Goal: Transaction & Acquisition: Subscribe to service/newsletter

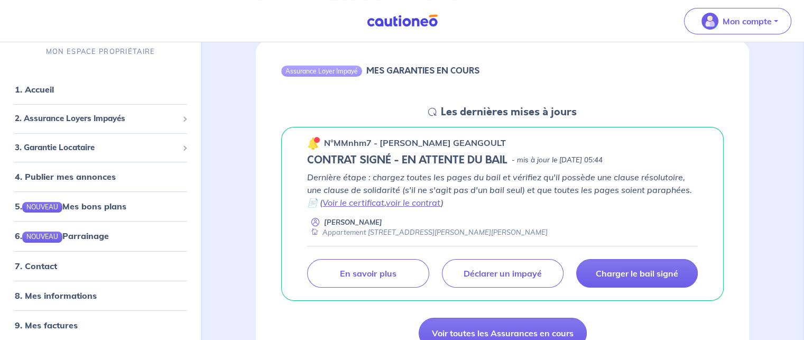
scroll to position [159, 0]
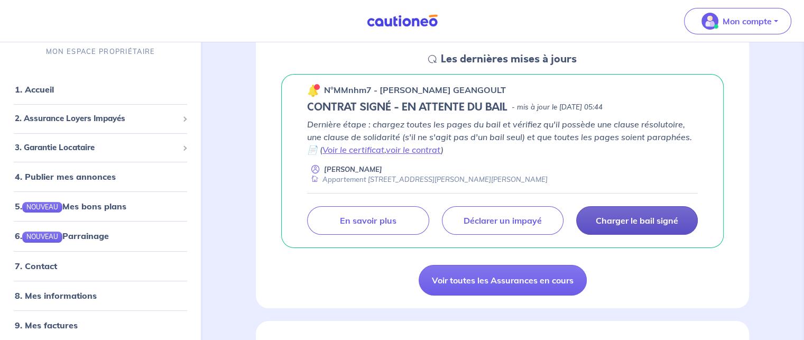
click at [622, 225] on p "Charger le bail signé" at bounding box center [637, 220] width 82 height 11
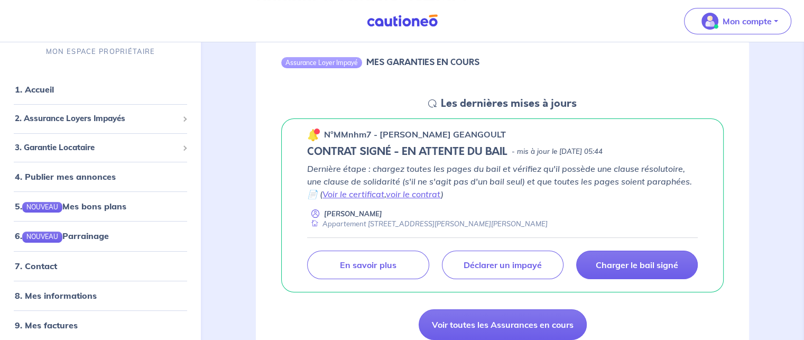
scroll to position [106, 0]
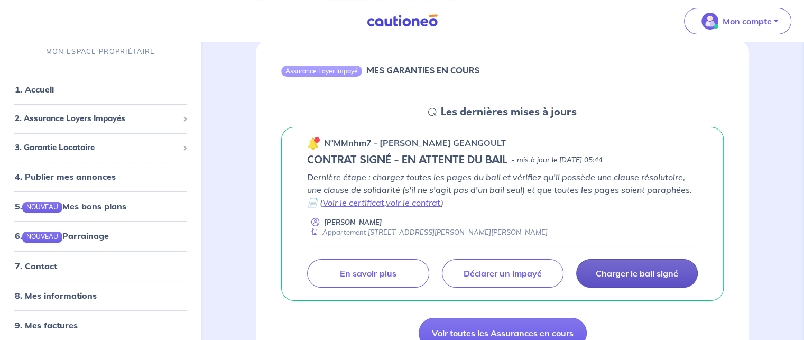
click at [644, 278] on p "Charger le bail signé" at bounding box center [637, 273] width 82 height 11
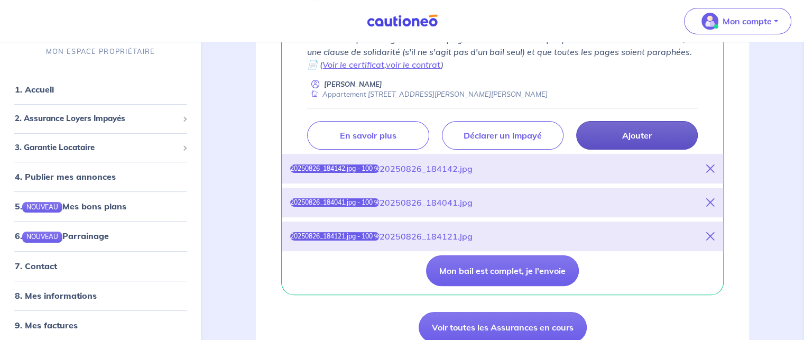
scroll to position [264, 0]
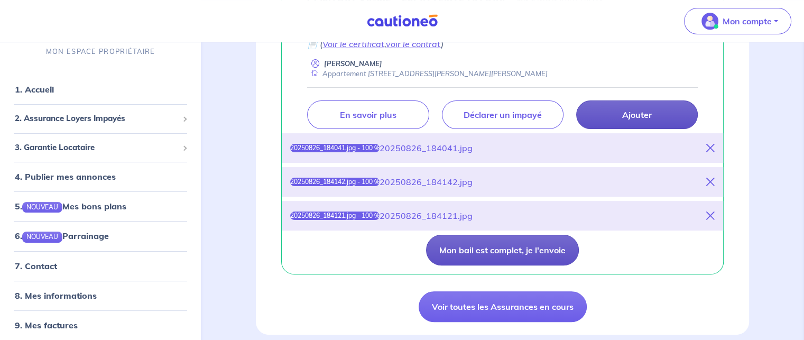
click at [536, 251] on button "Mon bail est complet, je l'envoie" at bounding box center [502, 250] width 153 height 31
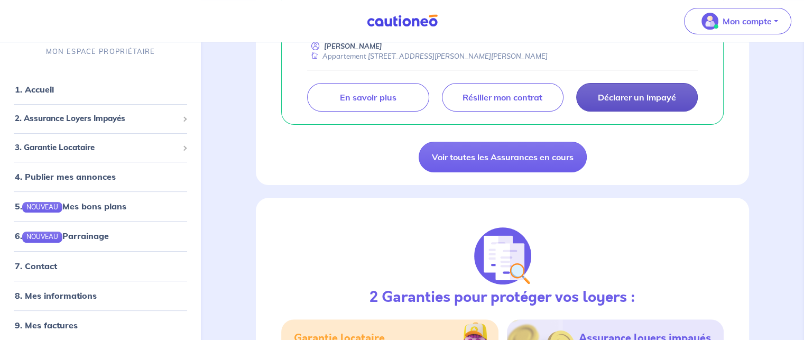
scroll to position [106, 0]
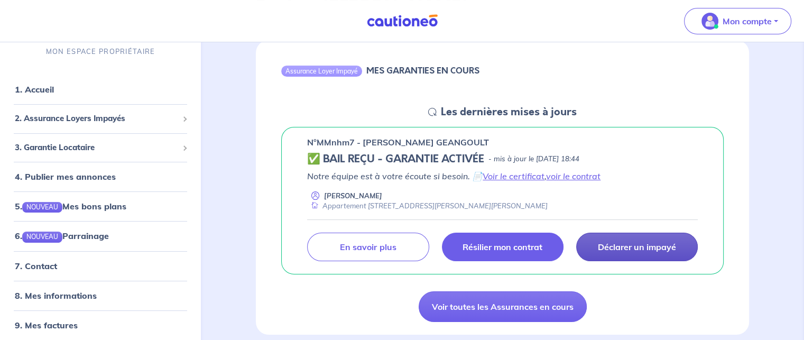
click at [548, 242] on link "Résilier mon contrat" at bounding box center [503, 247] width 122 height 29
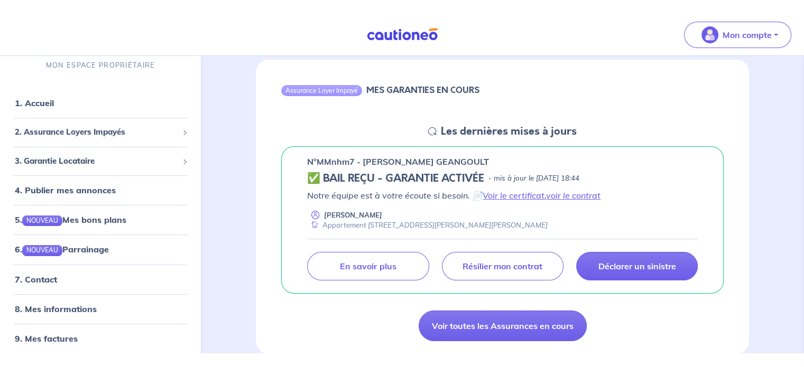
scroll to position [114, 0]
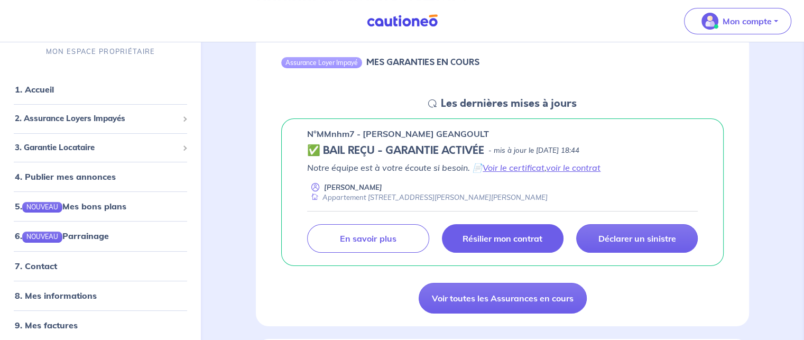
click at [508, 237] on p "Résilier mon contrat" at bounding box center [503, 238] width 80 height 11
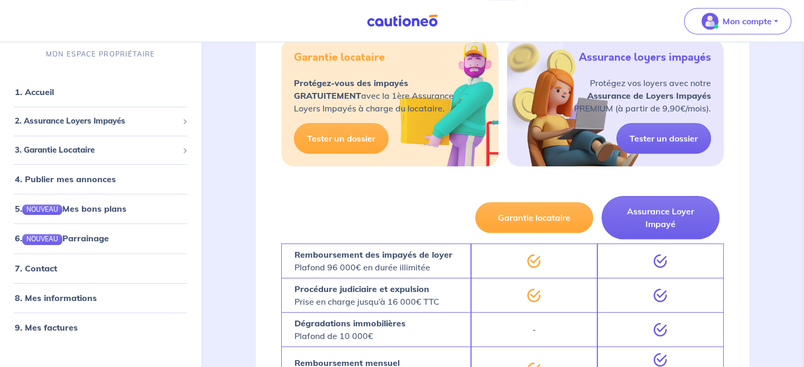
scroll to position [537, 0]
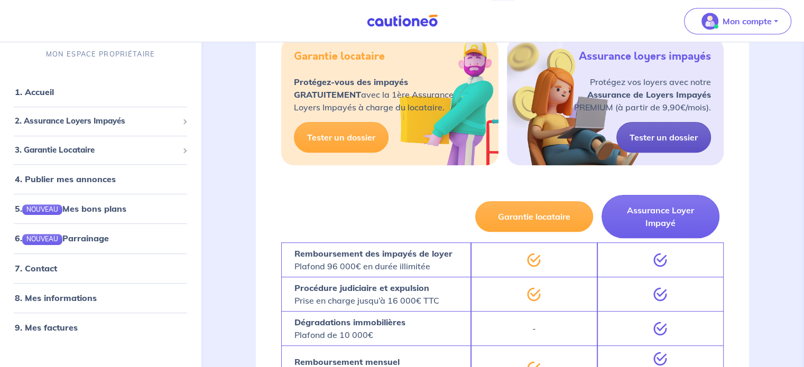
click at [667, 140] on link "Tester un dossier" at bounding box center [663, 137] width 95 height 31
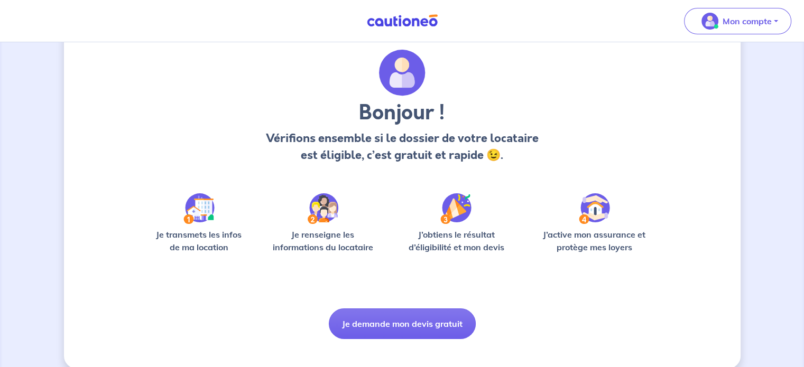
scroll to position [44, 0]
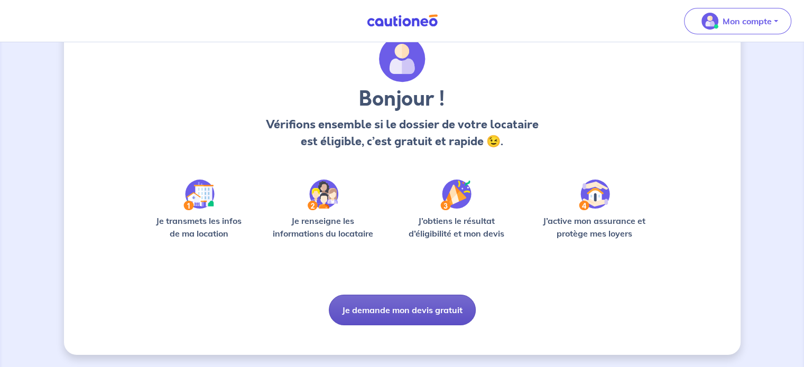
click at [403, 309] on button "Je demande mon devis gratuit" at bounding box center [402, 310] width 147 height 31
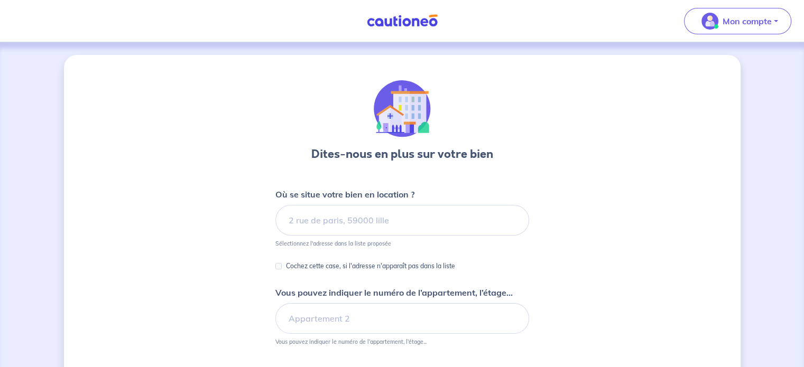
click at [411, 25] on img at bounding box center [402, 20] width 79 height 13
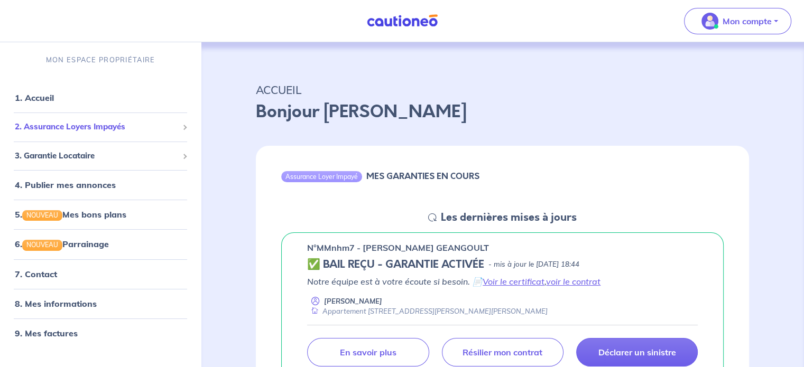
click at [105, 125] on span "2. Assurance Loyers Impayés" at bounding box center [96, 127] width 163 height 12
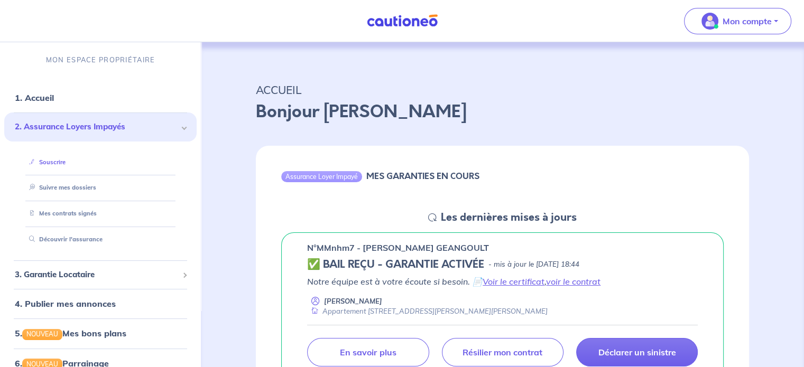
click at [51, 166] on link "Souscrire" at bounding box center [45, 162] width 41 height 7
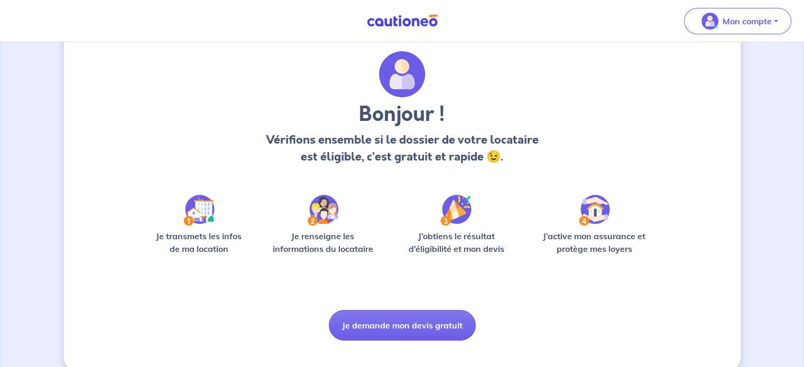
scroll to position [44, 0]
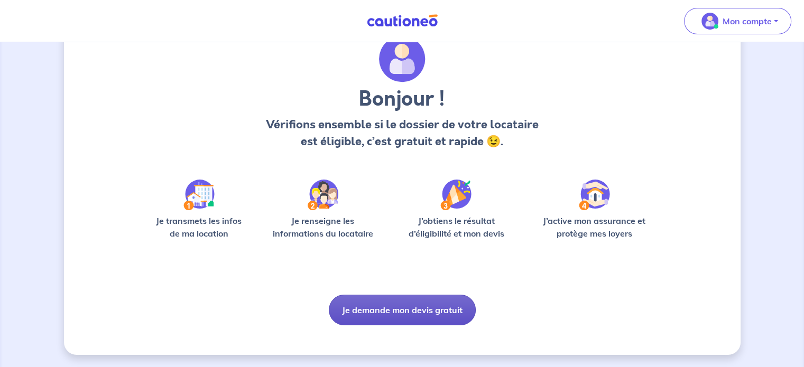
click at [428, 315] on button "Je demande mon devis gratuit" at bounding box center [402, 310] width 147 height 31
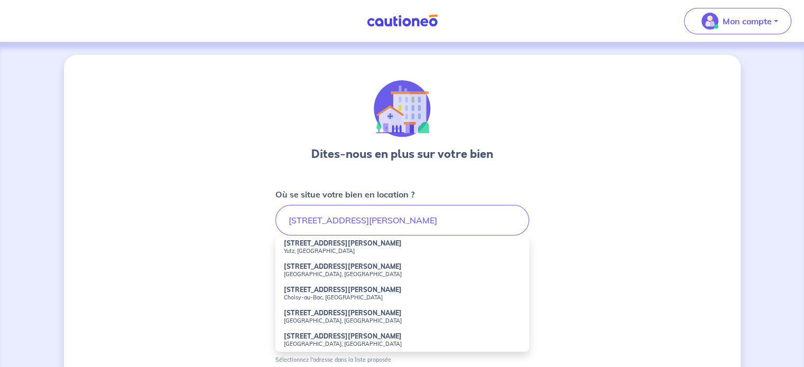
click at [330, 245] on strong "197 Rue du Président Roosevelt" at bounding box center [343, 243] width 118 height 8
type input "197 Rue du Président Roosevelt, Yutz, France"
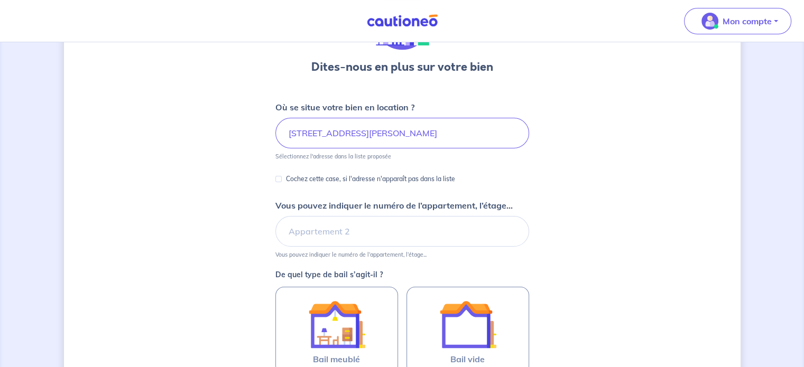
scroll to position [106, 0]
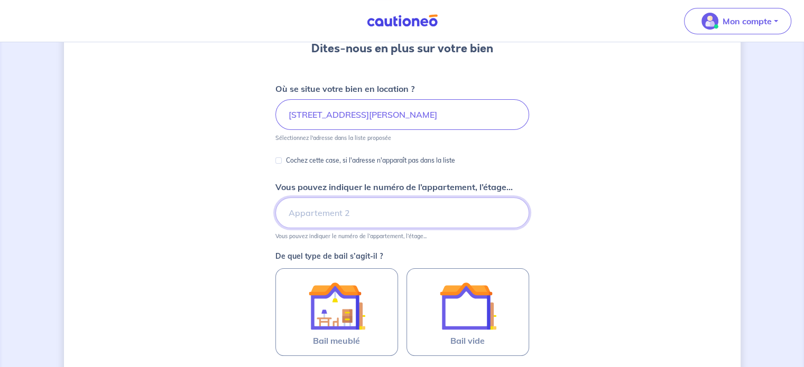
click at [345, 218] on input "Vous pouvez indiquer le numéro de l’appartement, l’étage..." at bounding box center [402, 213] width 254 height 31
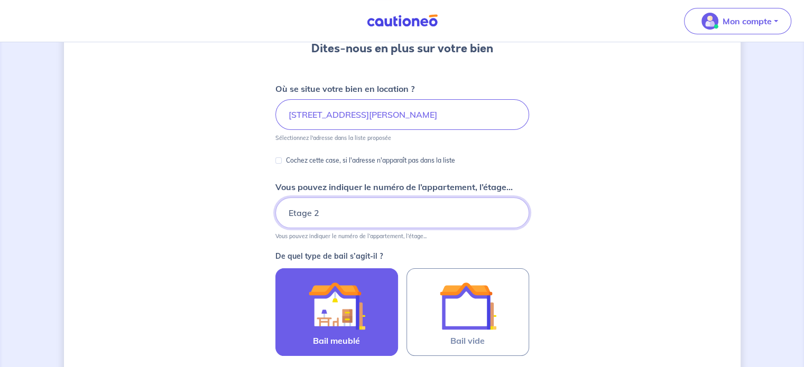
type input "Etage 2"
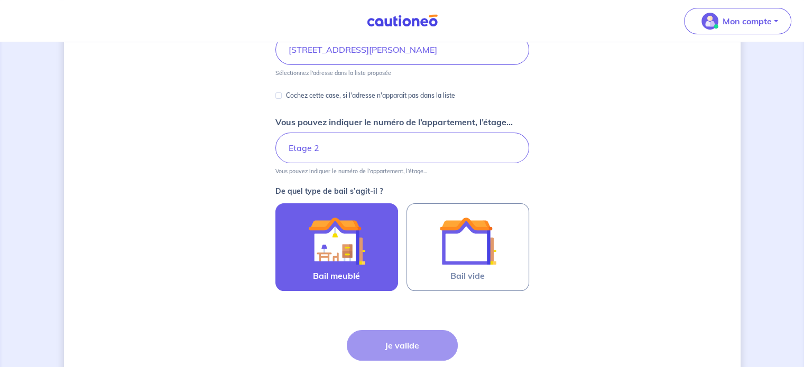
scroll to position [253, 0]
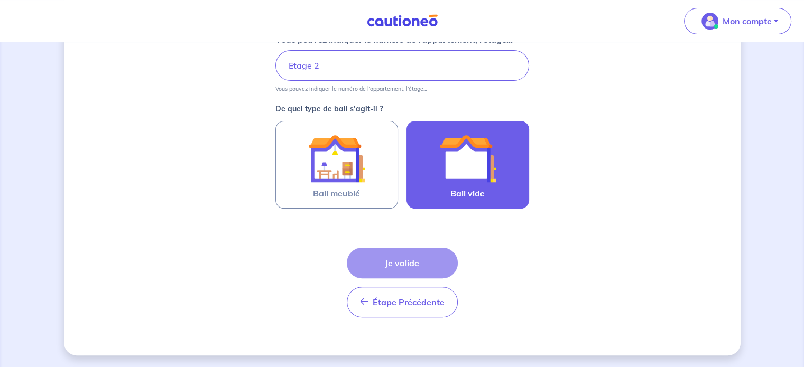
click at [481, 149] on img at bounding box center [467, 158] width 57 height 57
click at [0, 0] on input "Bail vide" at bounding box center [0, 0] width 0 height 0
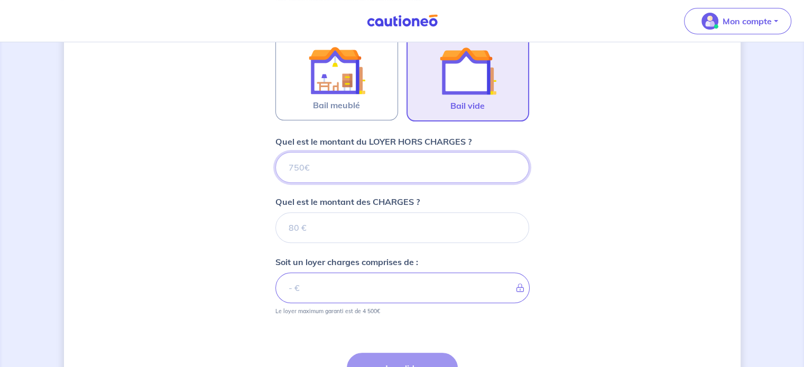
scroll to position [340, 0]
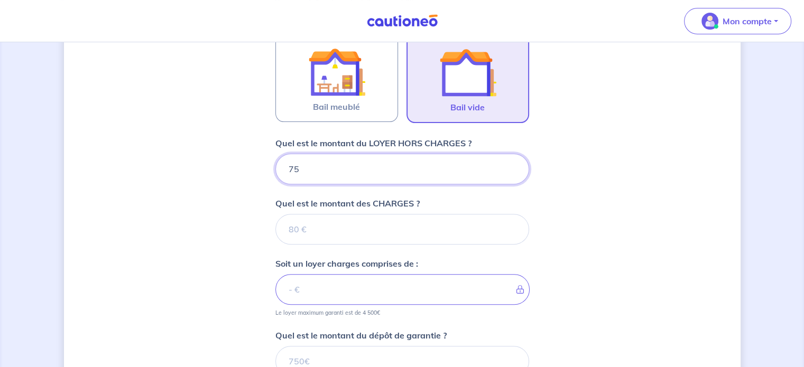
type input "750"
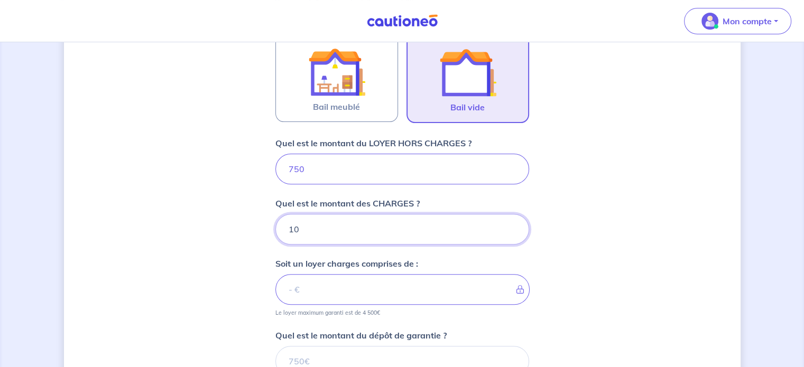
type input "100"
type input "751"
type input "100"
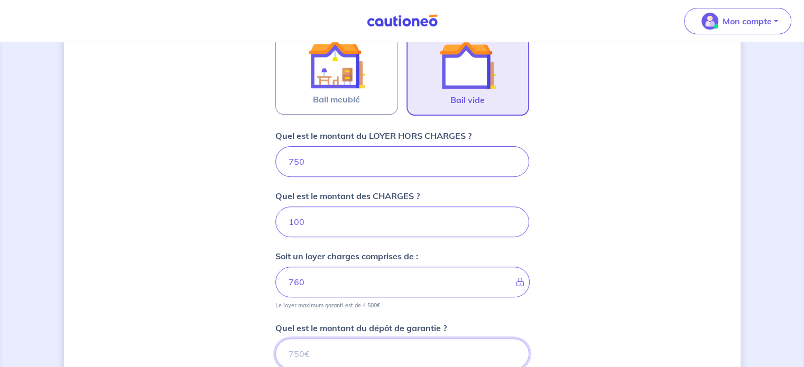
type input "850"
type input "8"
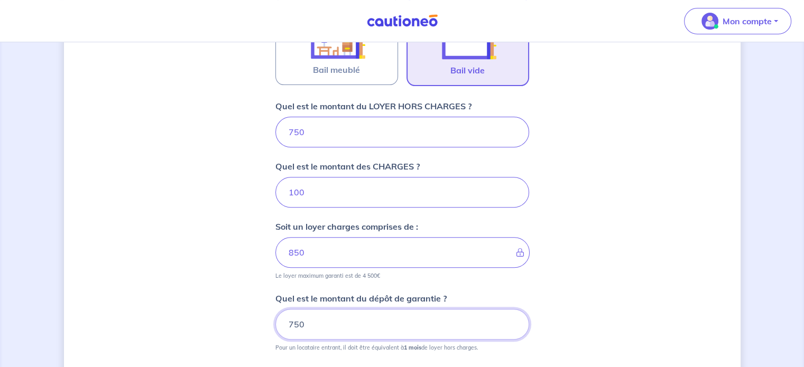
scroll to position [453, 0]
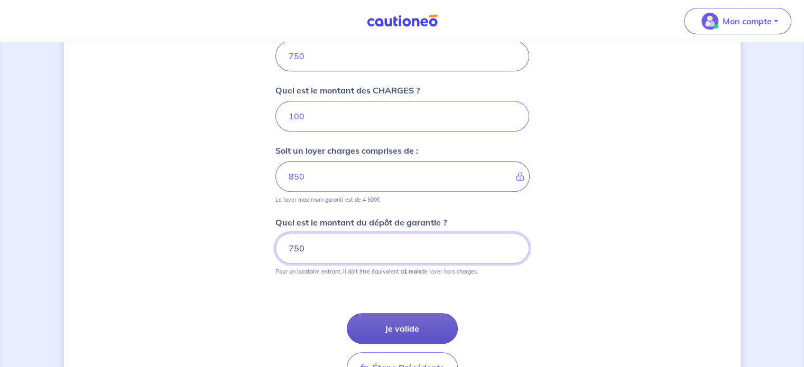
type input "750"
click at [404, 334] on button "Je valide" at bounding box center [402, 328] width 111 height 31
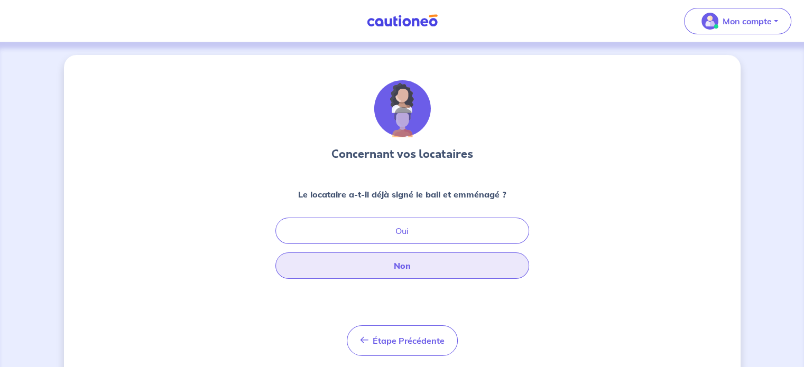
click at [400, 264] on button "Non" at bounding box center [402, 266] width 254 height 26
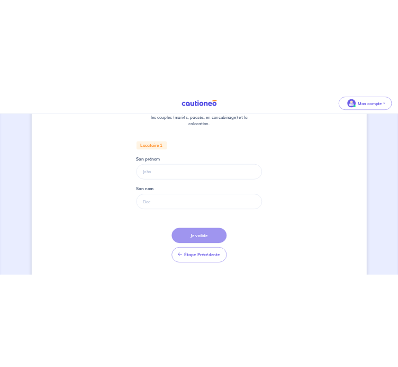
scroll to position [93, 0]
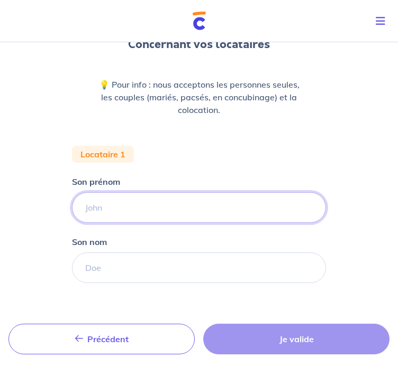
click at [114, 213] on input "Son prénom" at bounding box center [199, 207] width 254 height 31
type input "Tayfun-Emre"
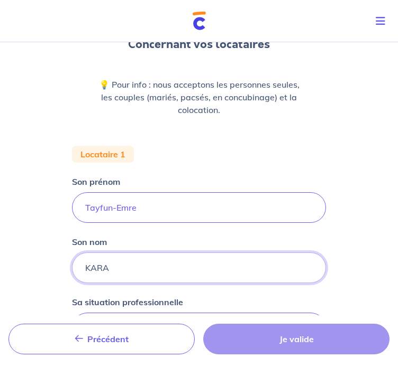
click at [135, 266] on input "KARA" at bounding box center [199, 268] width 254 height 31
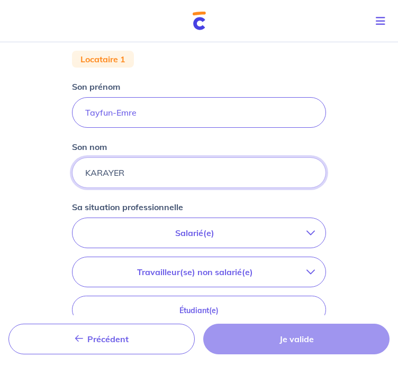
scroll to position [252, 0]
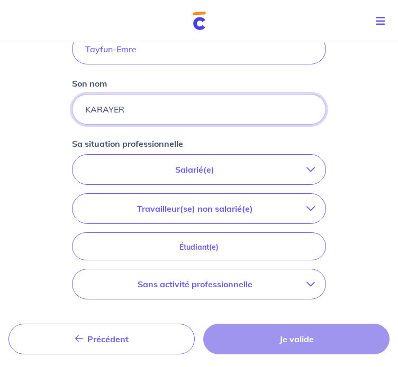
type input "KARAYER"
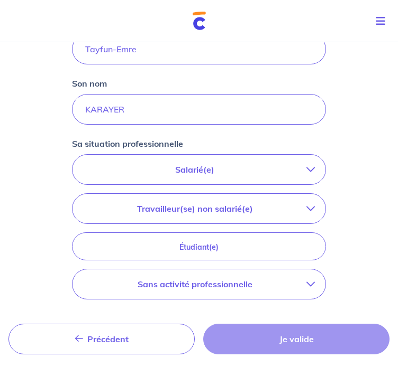
click at [246, 174] on p "Salarié(e)" at bounding box center [194, 169] width 223 height 13
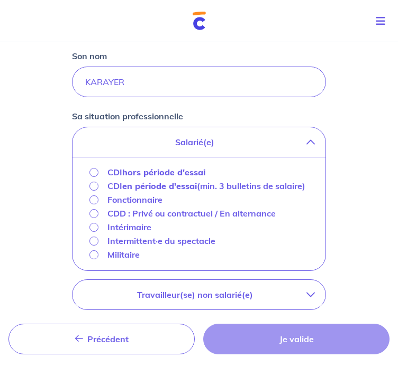
scroll to position [304, 0]
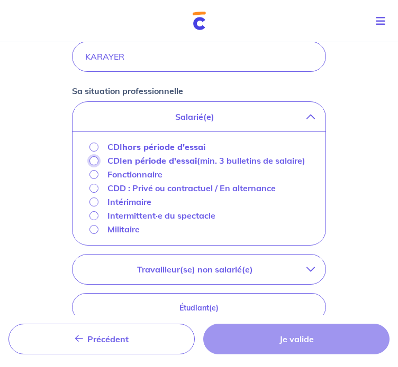
click at [94, 161] on input "CDI en période d'essai (min. 3 bulletins de salaire)" at bounding box center [93, 160] width 9 height 9
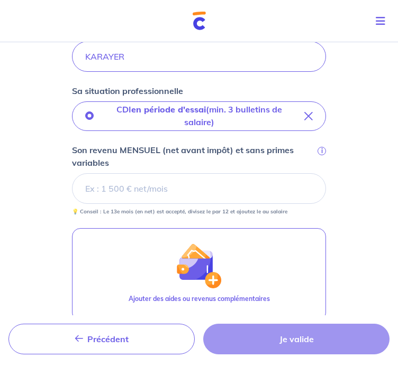
scroll to position [298, 0]
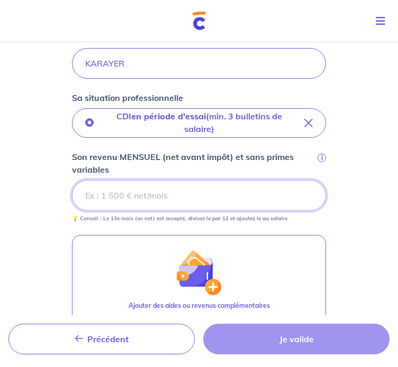
click at [179, 191] on input "Son revenu MENSUEL (net avant impôt) et sans primes variables i" at bounding box center [199, 195] width 254 height 31
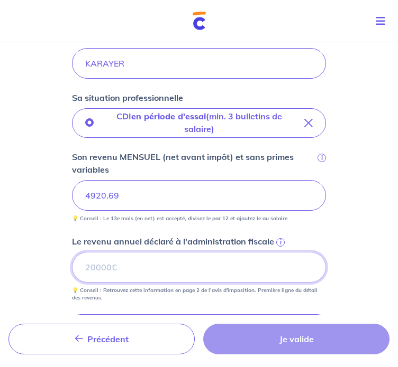
click at [156, 265] on input "Le revenu annuel déclaré à l'administration fiscale i" at bounding box center [199, 267] width 254 height 31
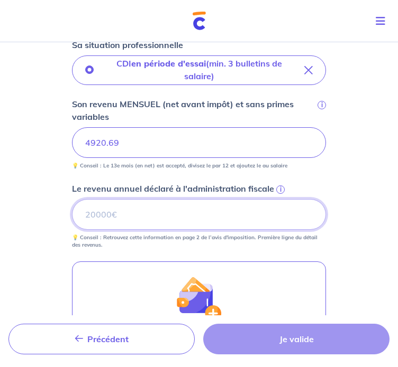
click at [146, 216] on input "Le revenu annuel déclaré à l'administration fiscale i" at bounding box center [199, 214] width 254 height 31
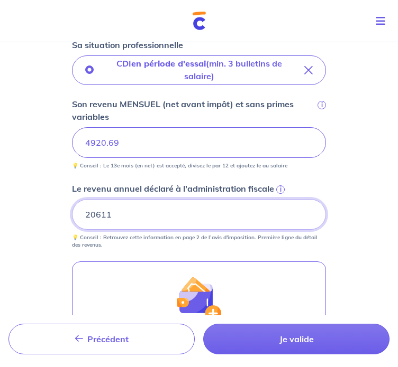
type input "20611"
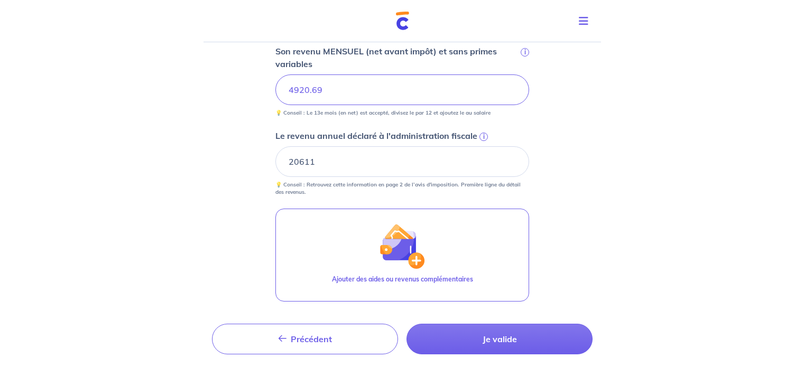
scroll to position [433, 0]
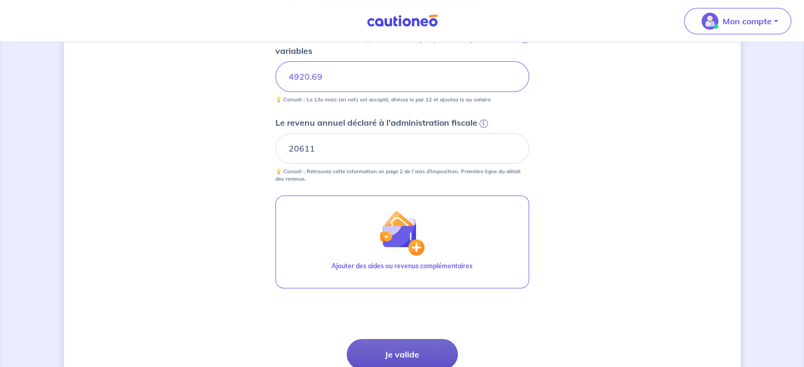
click at [395, 355] on button "Je valide" at bounding box center [402, 354] width 111 height 31
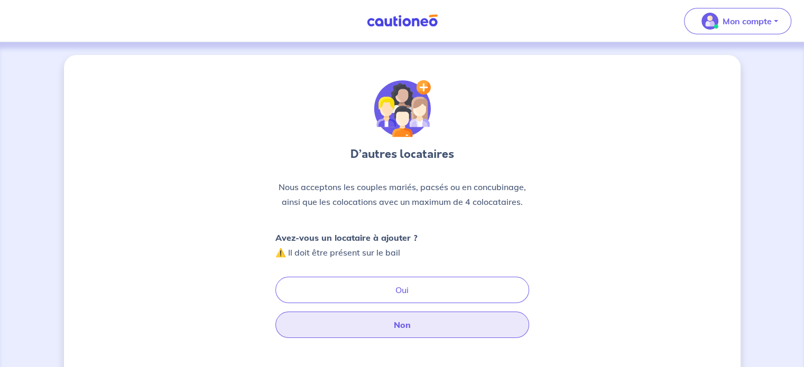
click at [413, 322] on button "Non" at bounding box center [402, 325] width 254 height 26
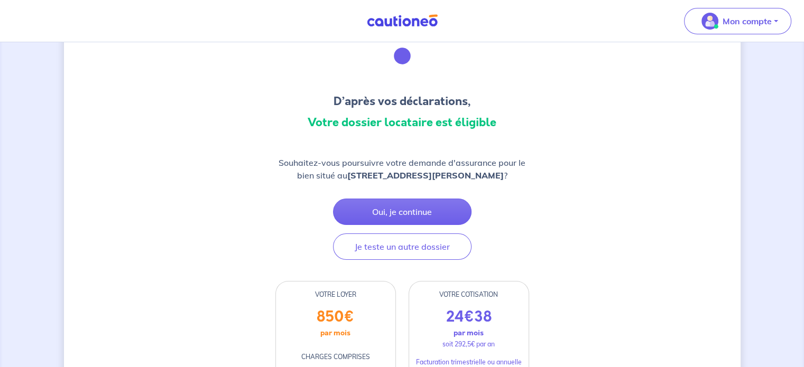
scroll to position [106, 0]
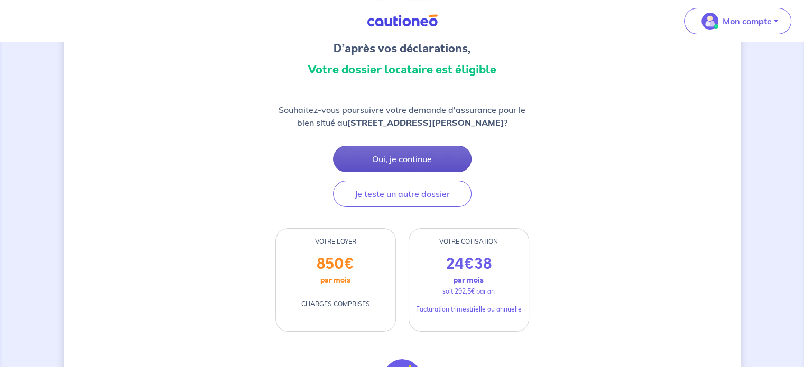
click at [381, 161] on button "Oui, je continue" at bounding box center [402, 159] width 139 height 26
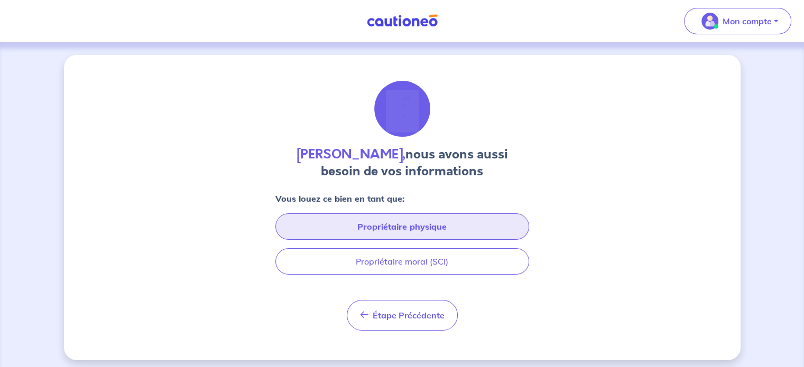
click at [392, 216] on button "Propriétaire physique" at bounding box center [402, 227] width 254 height 26
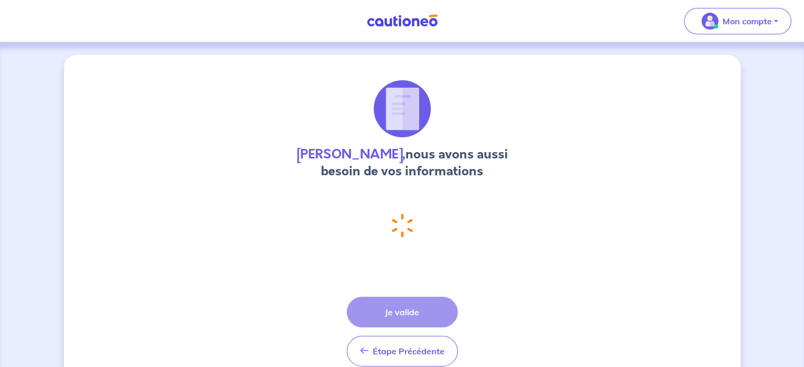
select select "FR"
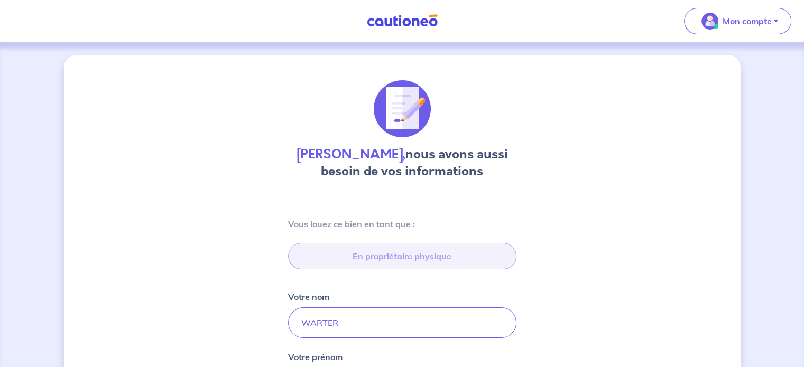
type input "197 Rue du Président Roosevelt, 57970 Yutz"
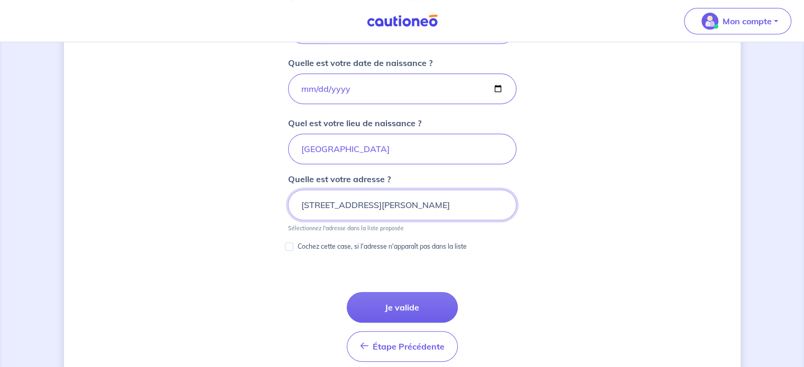
scroll to position [495, 0]
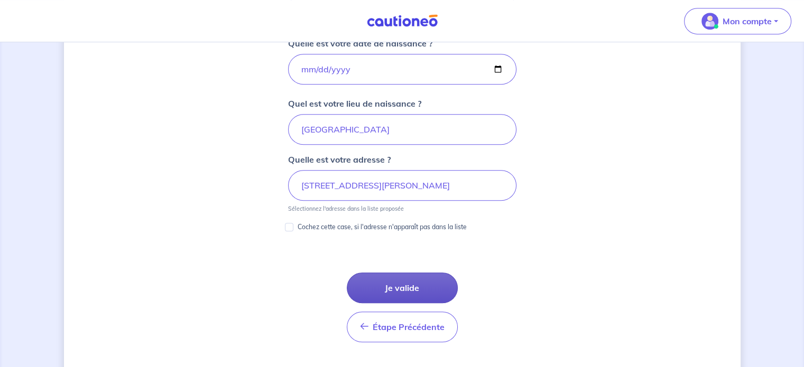
click at [415, 291] on button "Je valide" at bounding box center [402, 288] width 111 height 31
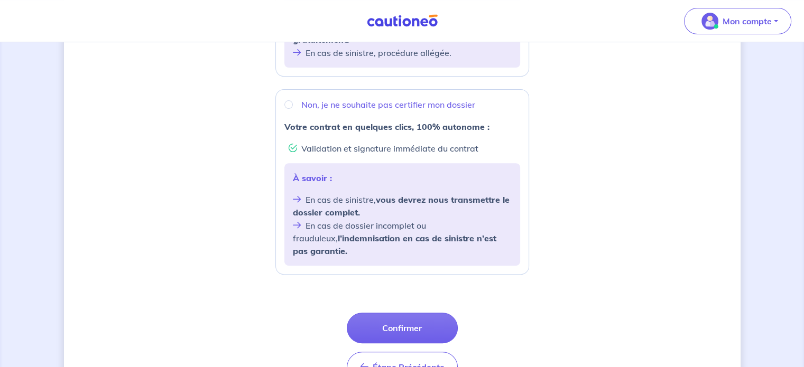
scroll to position [211, 0]
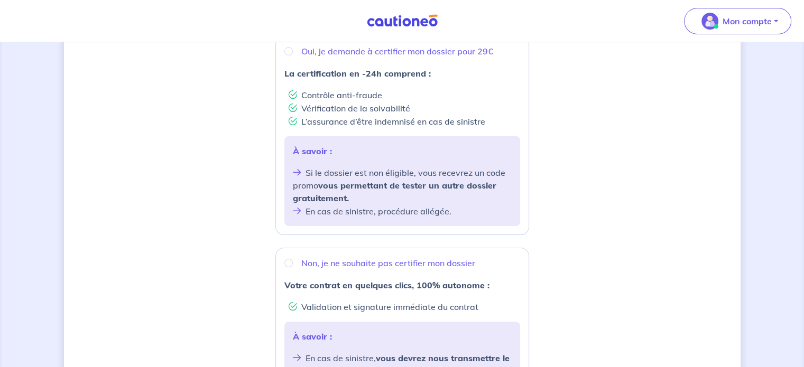
click at [296, 265] on div "Non, je ne souhaite pas certifier mon dossier" at bounding box center [402, 263] width 236 height 13
radio input "true"
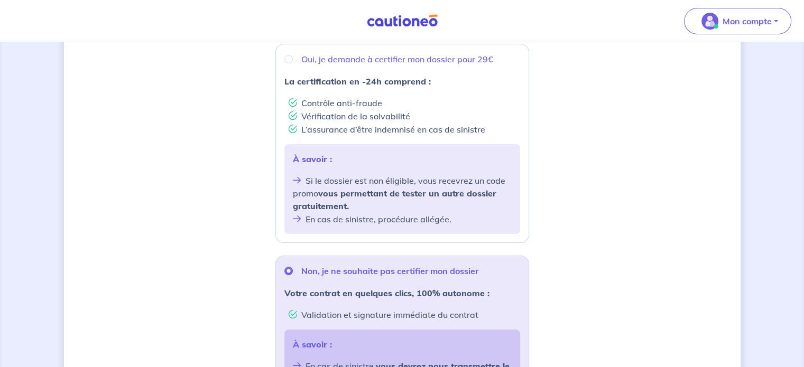
scroll to position [370, 0]
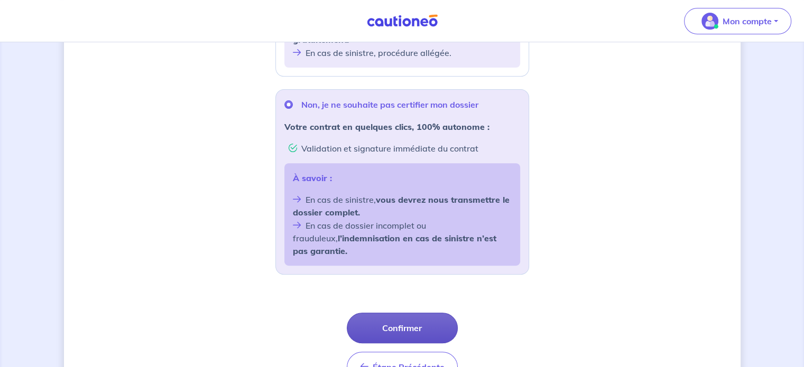
click at [397, 321] on button "Confirmer" at bounding box center [402, 328] width 111 height 31
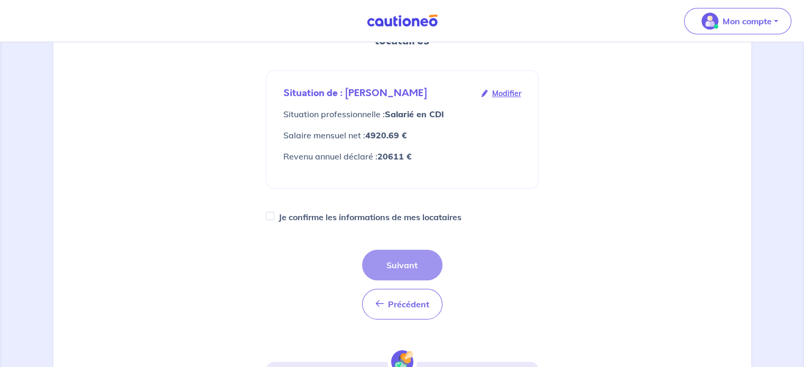
scroll to position [159, 0]
click at [417, 250] on div "Précédent Précédent Suivant" at bounding box center [402, 285] width 80 height 70
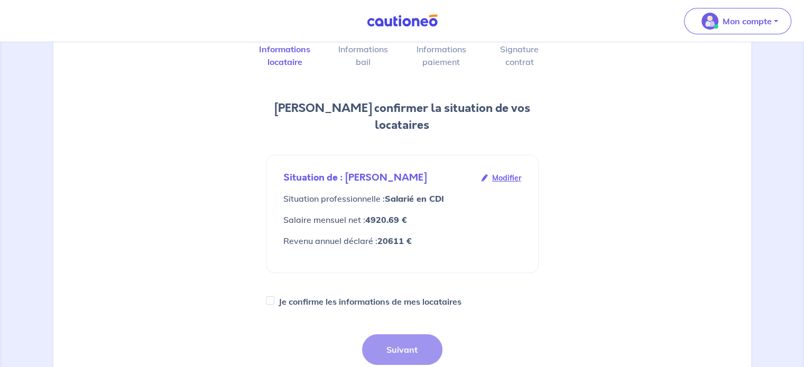
scroll to position [138, 0]
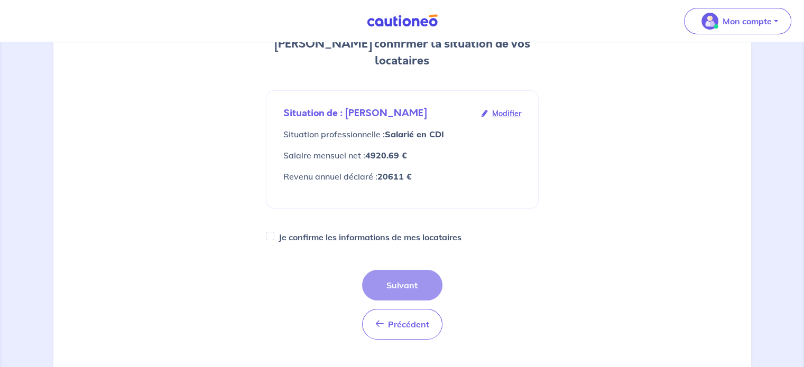
click at [391, 276] on div "Précédent Précédent Suivant" at bounding box center [402, 305] width 80 height 70
click at [402, 270] on div "Précédent Précédent Suivant" at bounding box center [402, 305] width 80 height 70
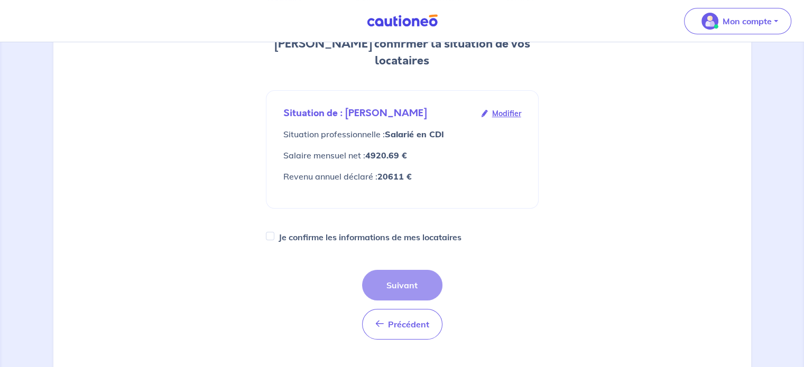
click at [311, 230] on label "Je confirme les informations de mes locataires" at bounding box center [370, 237] width 183 height 15
click at [274, 232] on input "Je confirme les informations de mes locataires" at bounding box center [270, 236] width 8 height 8
checkbox input "true"
click at [404, 272] on button "Suivant" at bounding box center [402, 285] width 80 height 31
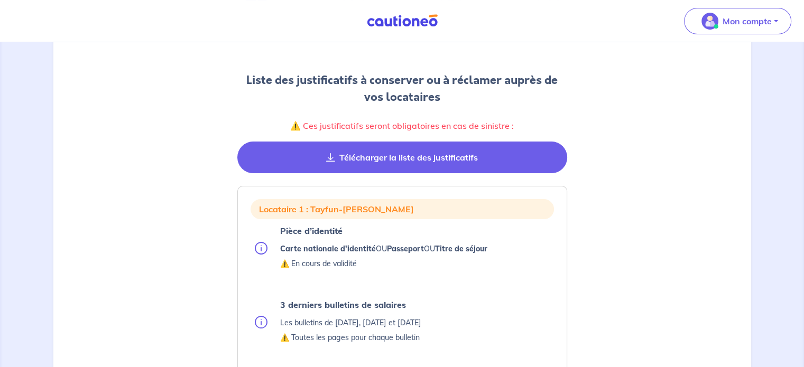
scroll to position [106, 0]
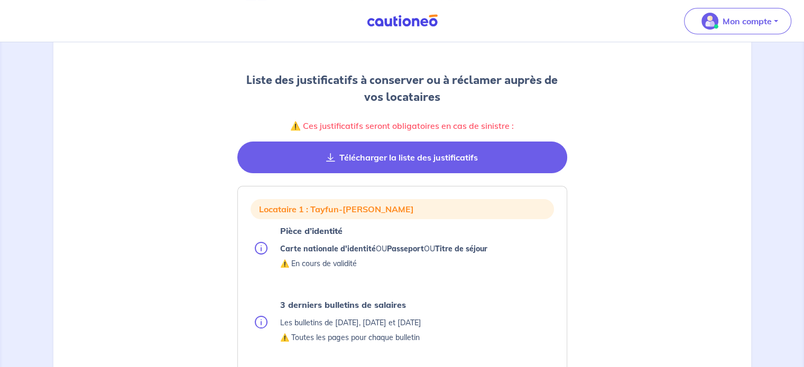
click at [438, 162] on button "Télécharger la liste des justificatifs" at bounding box center [402, 158] width 330 height 32
click at [352, 163] on button "Télécharger la liste des justificatifs" at bounding box center [402, 158] width 330 height 32
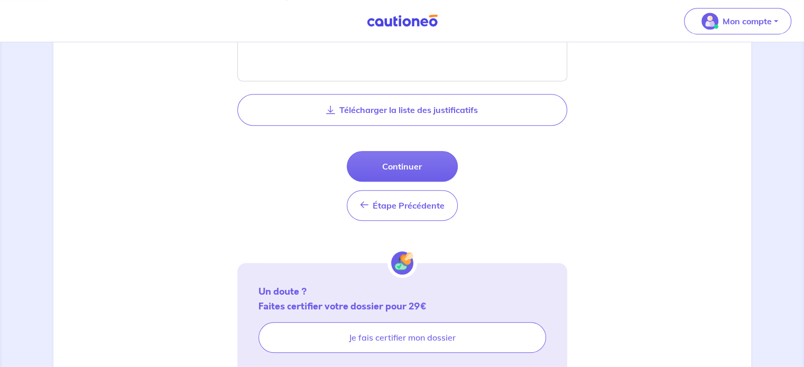
scroll to position [632, 0]
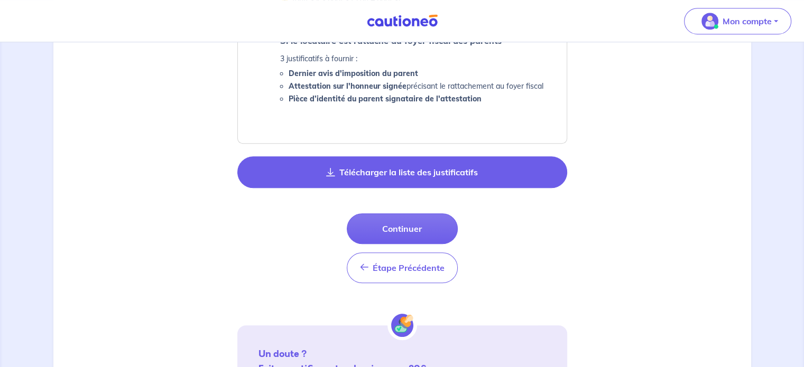
click at [426, 179] on button "Télécharger la liste des justificatifs" at bounding box center [402, 172] width 330 height 32
click at [462, 172] on button "Télécharger la liste des justificatifs" at bounding box center [402, 172] width 330 height 32
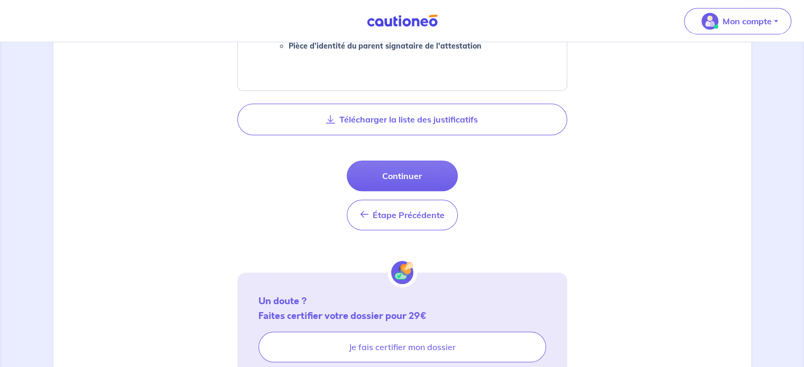
scroll to position [738, 0]
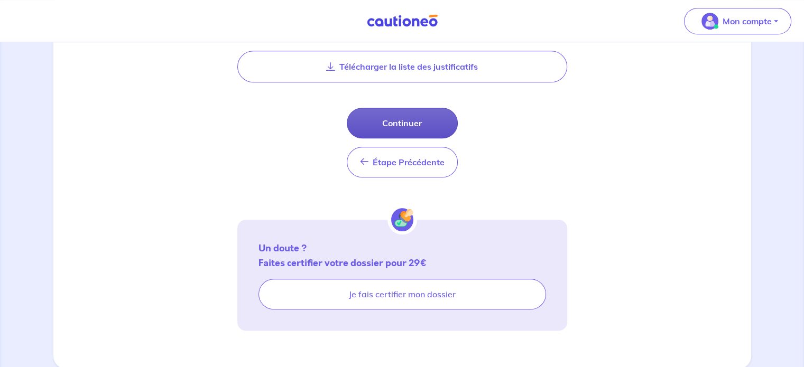
click at [418, 131] on button "Continuer" at bounding box center [402, 123] width 111 height 31
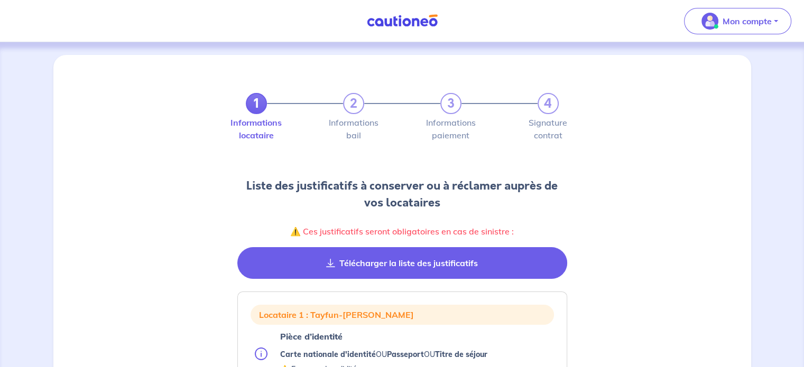
click at [406, 270] on button "Télécharger la liste des justificatifs" at bounding box center [402, 263] width 330 height 32
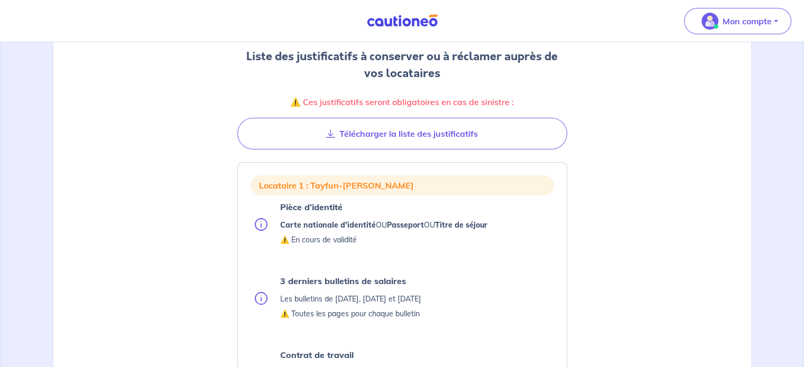
scroll to position [53, 0]
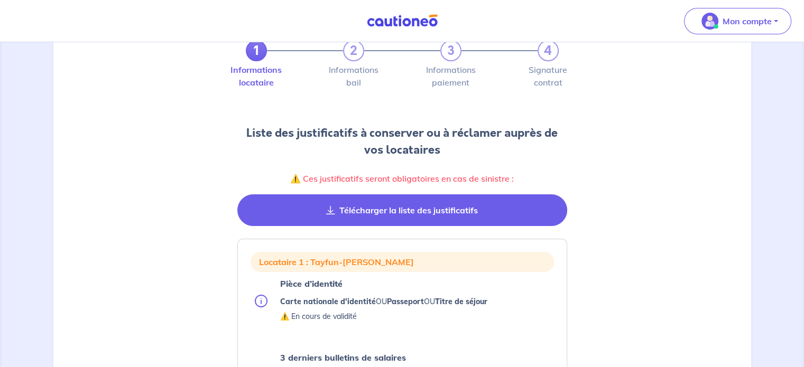
click at [345, 212] on button "Télécharger la liste des justificatifs" at bounding box center [402, 211] width 330 height 32
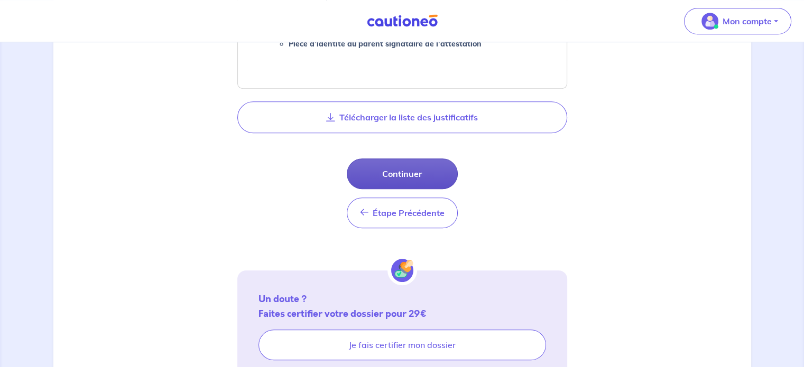
click at [398, 175] on button "Continuer" at bounding box center [402, 174] width 111 height 31
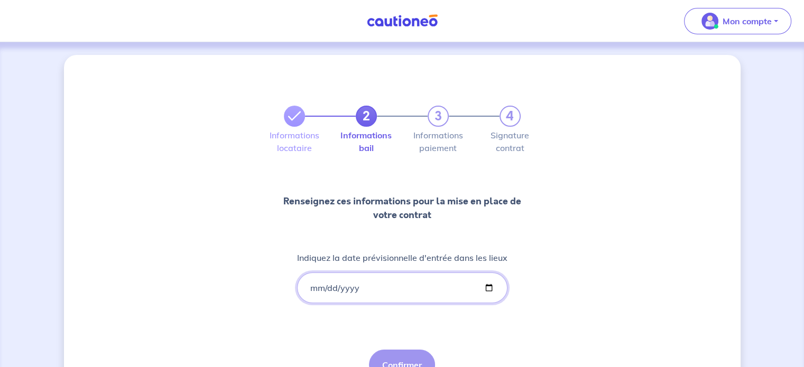
click at [344, 282] on input "Indiquez la date prévisionnelle d'entrée dans les lieux" at bounding box center [402, 288] width 210 height 31
click at [391, 301] on input "Indiquez la date prévisionnelle d'entrée dans les lieux" at bounding box center [402, 288] width 210 height 31
drag, startPoint x: 384, startPoint y: 284, endPoint x: 254, endPoint y: 285, distance: 129.5
click at [254, 285] on div "2 3 4 Informations locataire Informations bail Informations paiement Signature …" at bounding box center [402, 232] width 677 height 355
click at [317, 290] on input "Indiquez la date prévisionnelle d'entrée dans les lieux" at bounding box center [402, 288] width 210 height 31
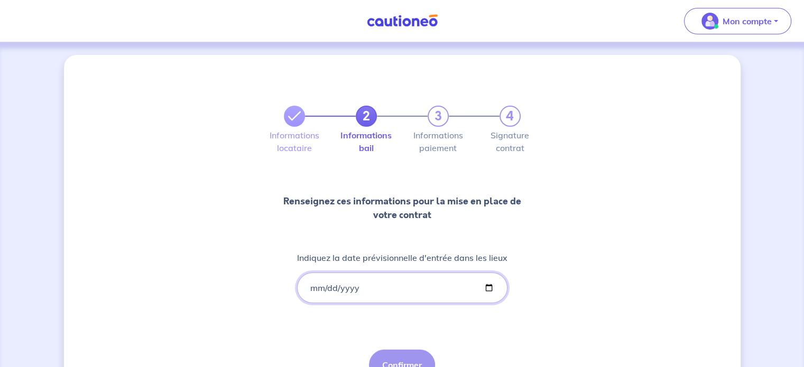
click at [312, 289] on input "Indiquez la date prévisionnelle d'entrée dans les lieux" at bounding box center [402, 288] width 210 height 31
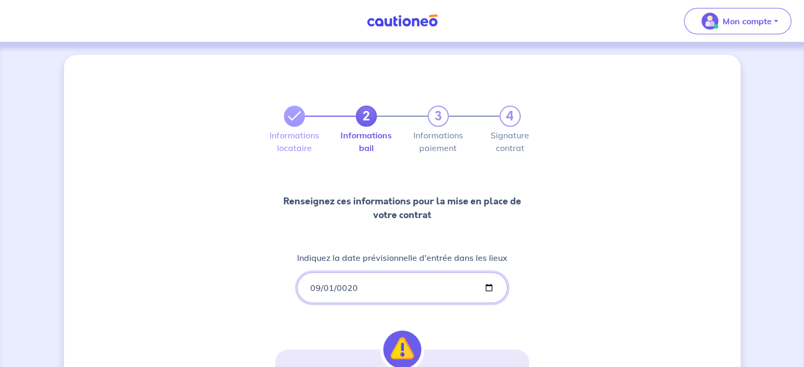
type input "20225-09-01"
type input "2025-09-01"
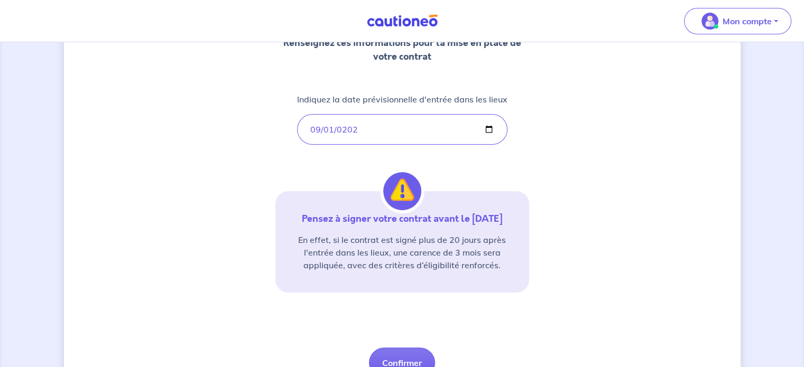
scroll to position [211, 0]
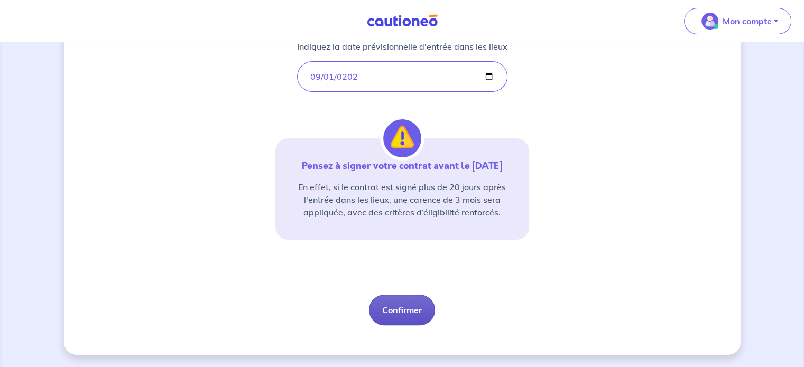
click at [412, 316] on button "Confirmer" at bounding box center [402, 310] width 66 height 31
select select "FR"
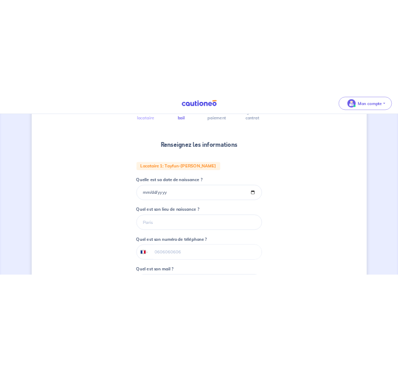
scroll to position [73, 0]
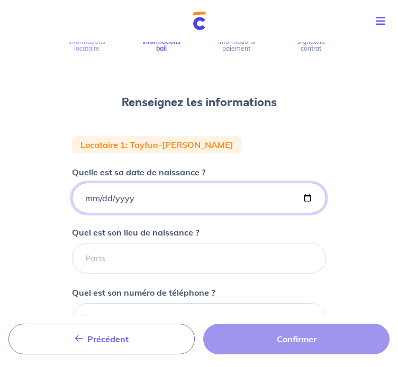
click at [88, 200] on input "Quelle est sa date de naissance ?" at bounding box center [199, 198] width 254 height 31
type input "1997-01-09"
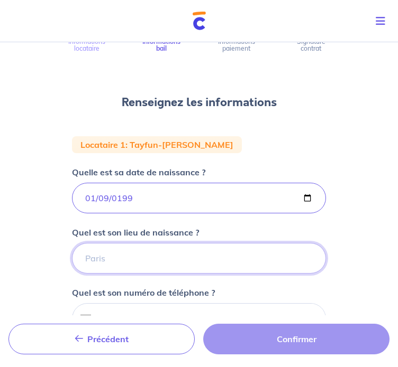
click at [128, 264] on input "Quel est son lieu de naissance ?" at bounding box center [199, 258] width 254 height 31
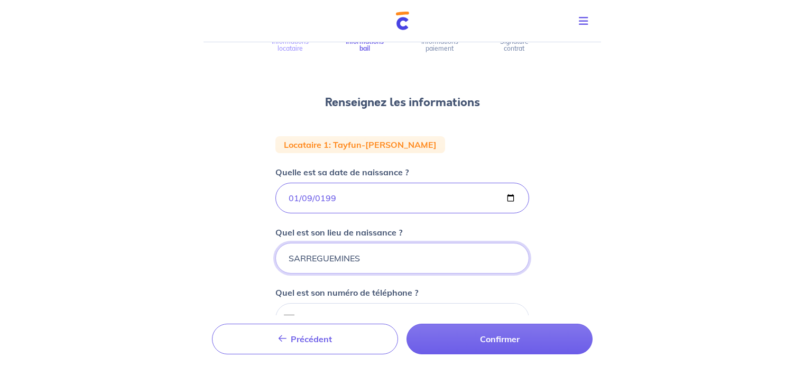
scroll to position [183, 0]
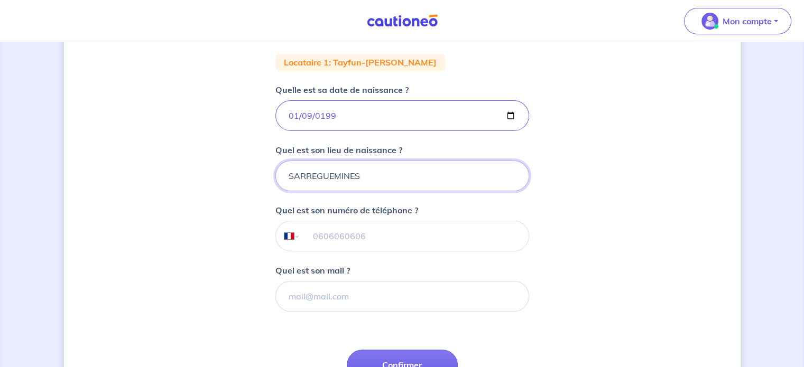
type input "SARREGUEMINES"
drag, startPoint x: 345, startPoint y: 236, endPoint x: 339, endPoint y: 280, distance: 44.2
click at [346, 239] on input "tel" at bounding box center [414, 236] width 228 height 30
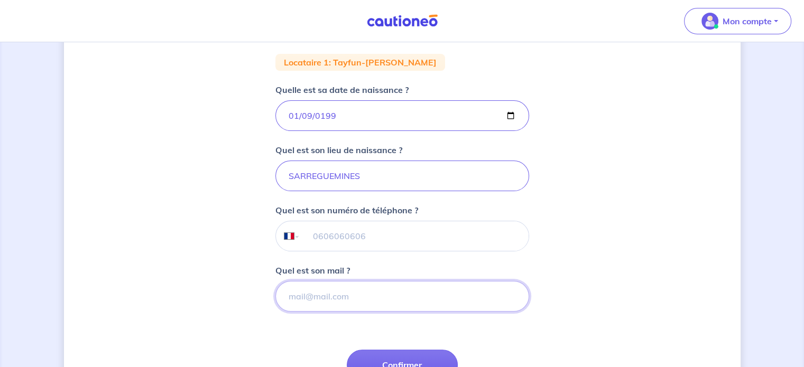
click at [335, 299] on input "Quel est son mail ?" at bounding box center [402, 296] width 254 height 31
paste input "karayer.tayfun@gmail.com"
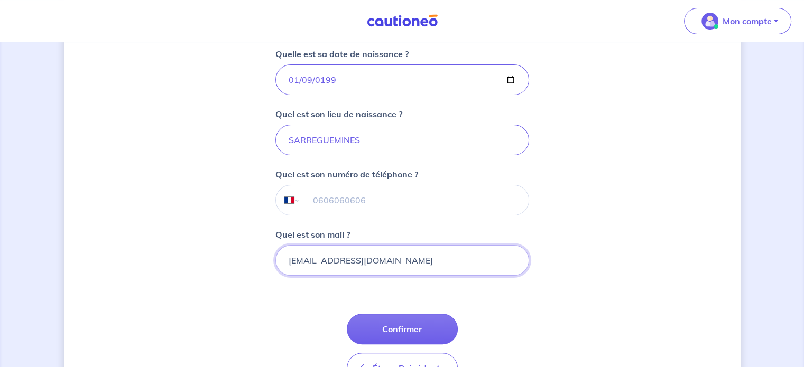
scroll to position [236, 0]
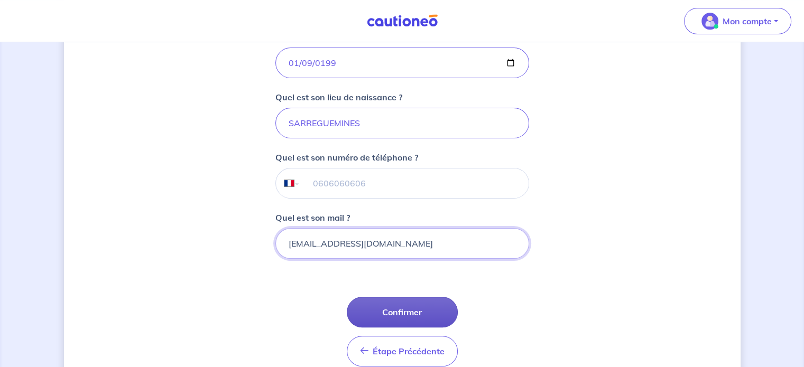
type input "karayer.tayfun@gmail.com"
click at [397, 312] on button "Confirmer" at bounding box center [402, 312] width 111 height 31
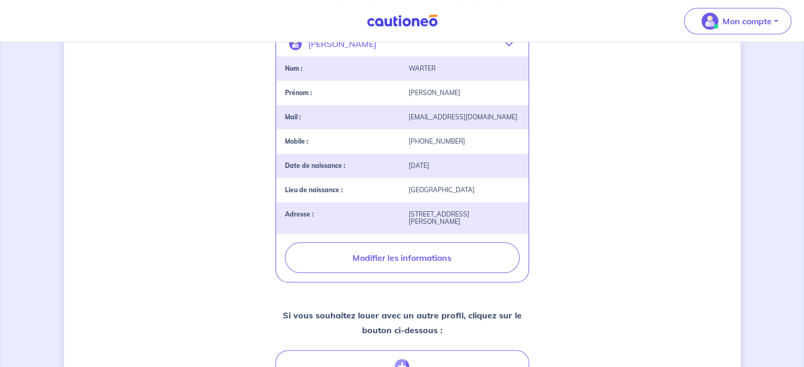
scroll to position [317, 0]
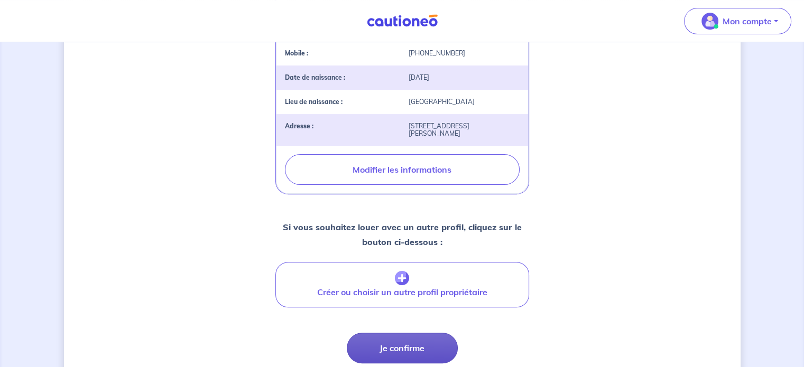
click at [412, 343] on button "Je confirme" at bounding box center [402, 348] width 111 height 31
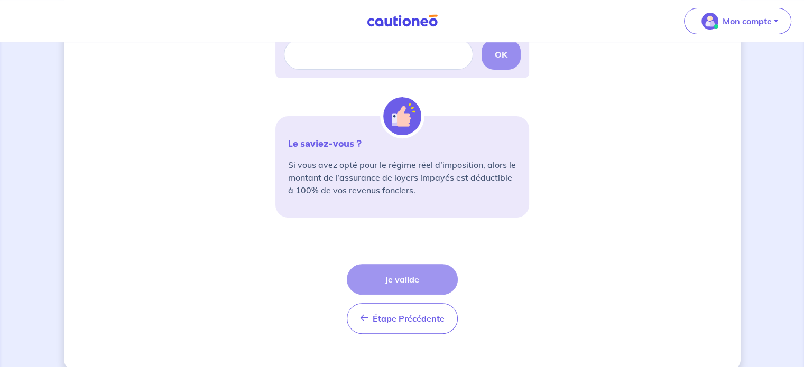
scroll to position [159, 0]
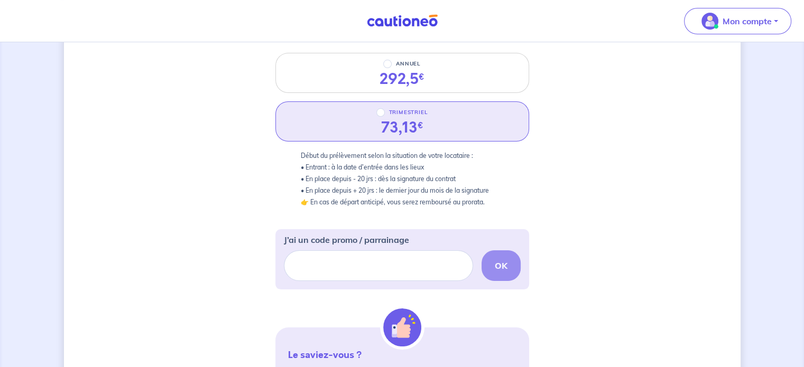
click at [439, 108] on div "TRIMESTRIEL 73,13 €" at bounding box center [402, 121] width 254 height 40
radio input "true"
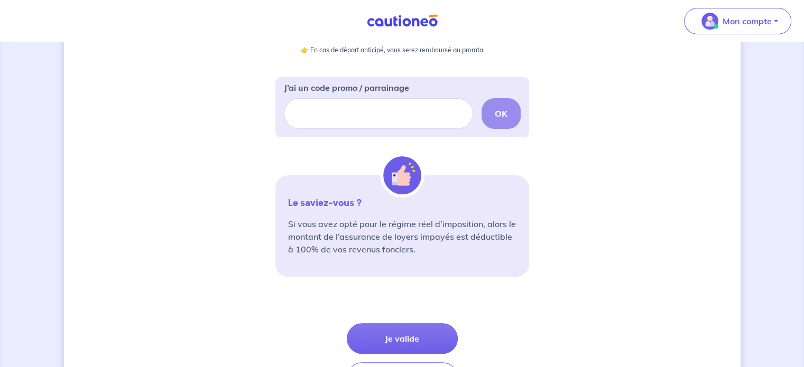
scroll to position [370, 0]
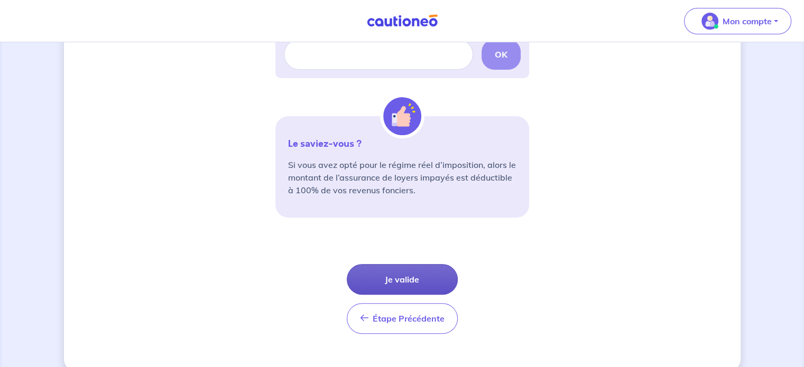
click at [389, 284] on button "Je valide" at bounding box center [402, 279] width 111 height 31
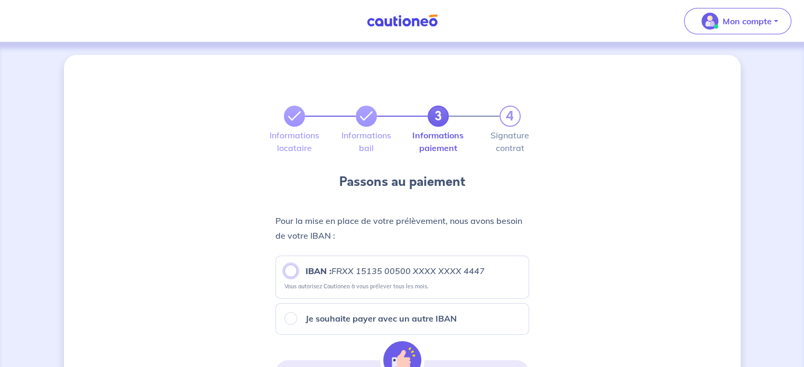
click at [292, 273] on input "IBAN : FRXX 15135 00500 XXXX XXXX 4447" at bounding box center [290, 271] width 13 height 13
radio input "true"
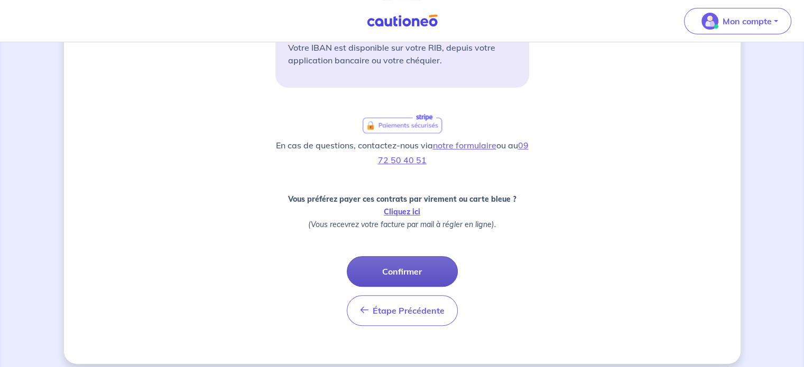
scroll to position [370, 0]
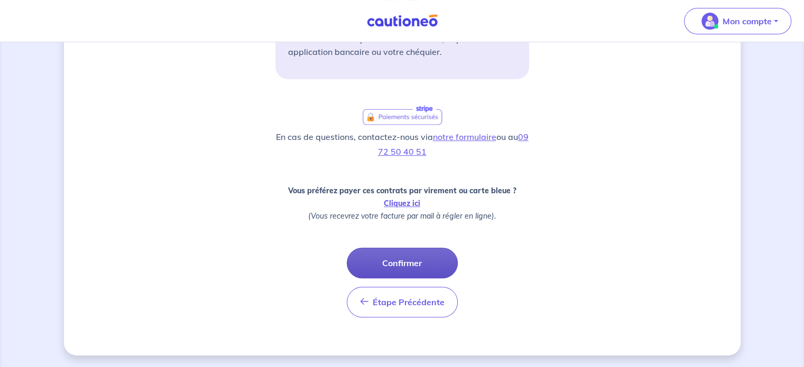
click at [416, 266] on button "Confirmer" at bounding box center [402, 263] width 111 height 31
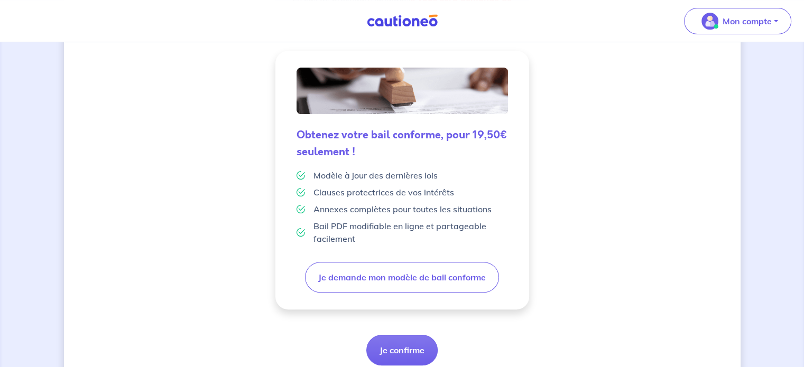
scroll to position [298, 0]
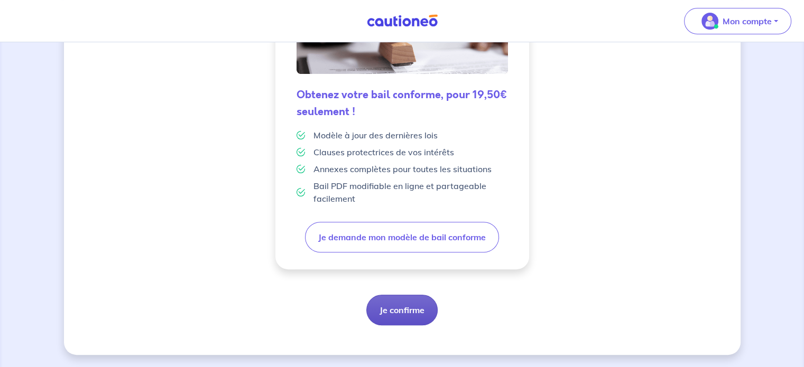
click at [416, 308] on button "Je confirme" at bounding box center [401, 310] width 71 height 31
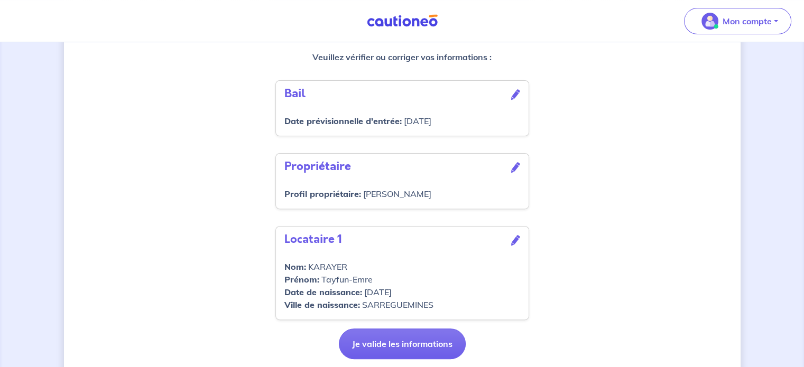
scroll to position [363, 0]
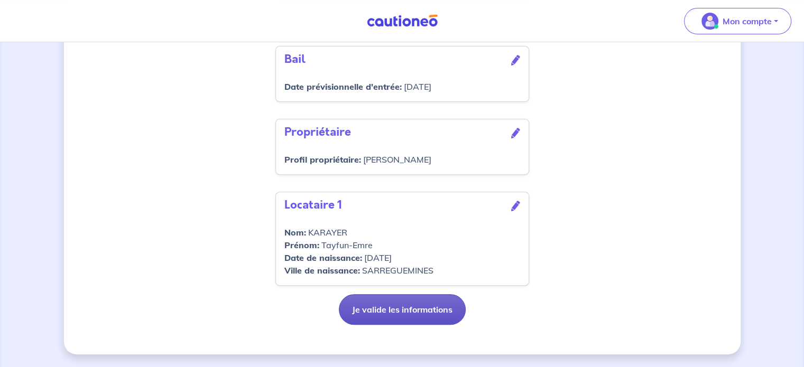
click at [393, 310] on button "Je valide les informations" at bounding box center [402, 309] width 127 height 31
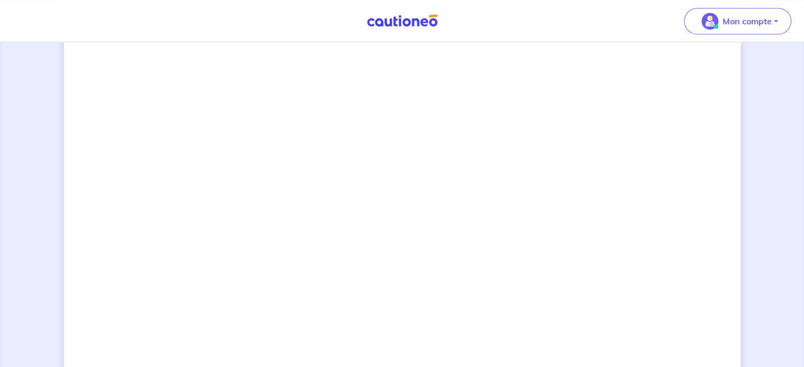
scroll to position [797, 0]
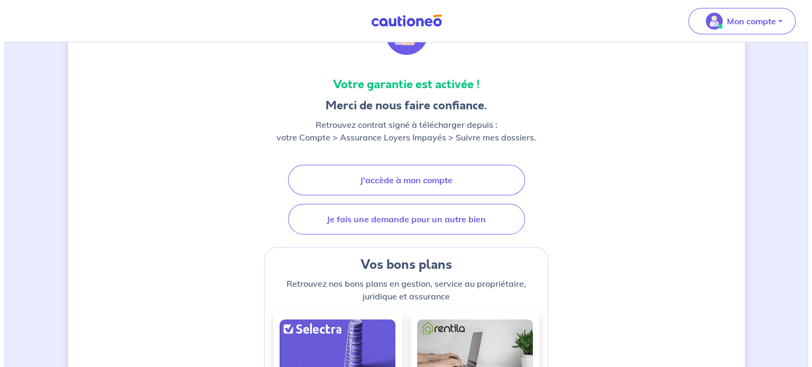
scroll to position [159, 0]
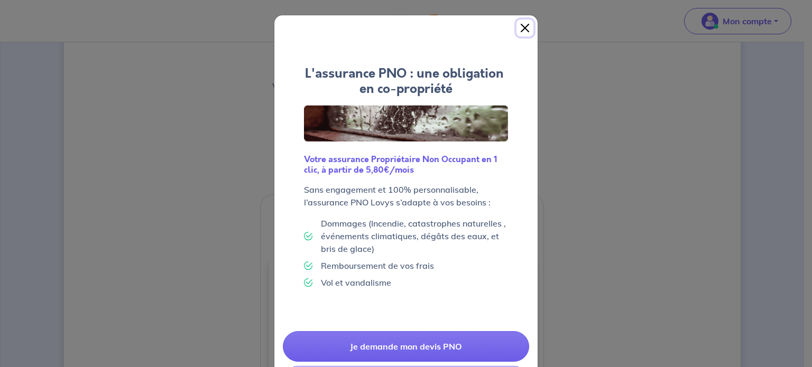
click at [516, 29] on button "Close" at bounding box center [524, 28] width 17 height 17
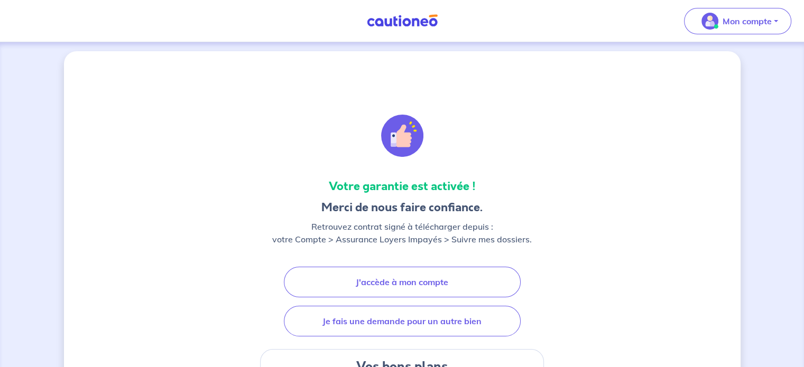
scroll to position [0, 0]
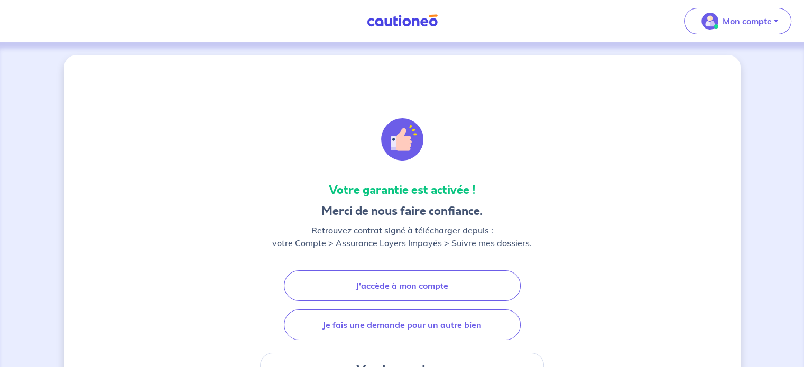
click at [399, 26] on img at bounding box center [402, 20] width 79 height 13
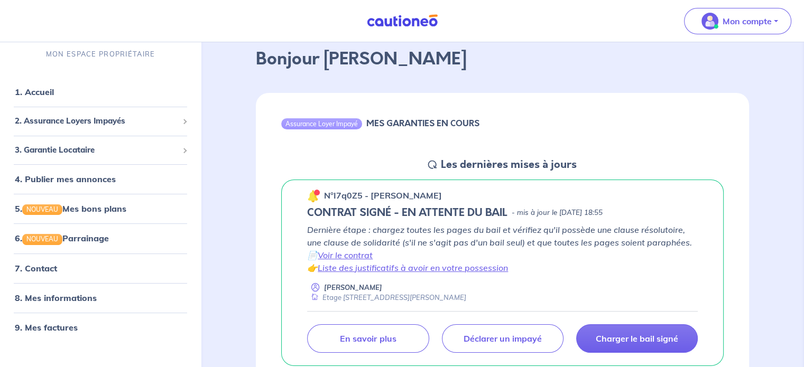
scroll to position [106, 0]
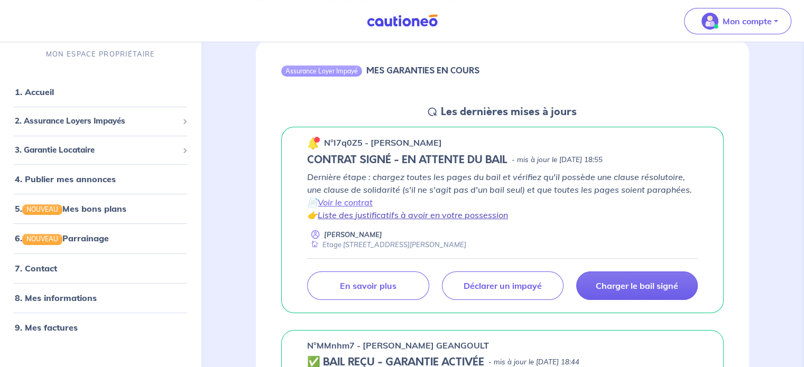
click at [406, 214] on link "Liste des justificatifs à avoir en votre possession" at bounding box center [413, 215] width 190 height 11
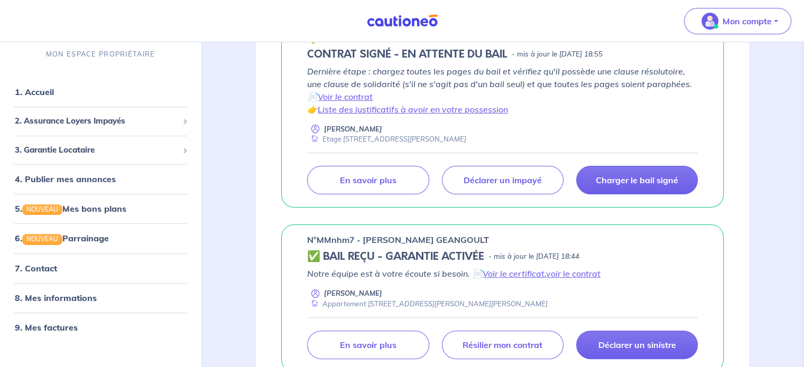
scroll to position [159, 0]
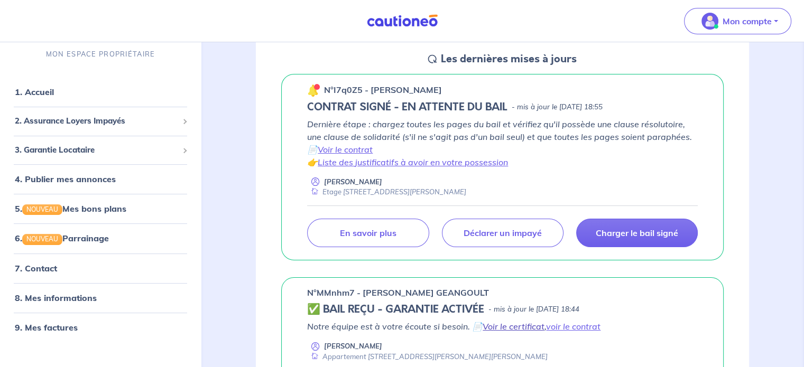
click at [512, 323] on link "Voir le certificat" at bounding box center [514, 326] width 62 height 11
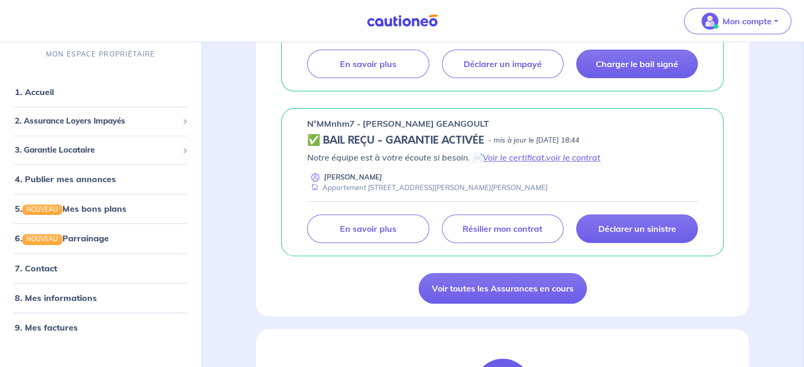
scroll to position [370, 0]
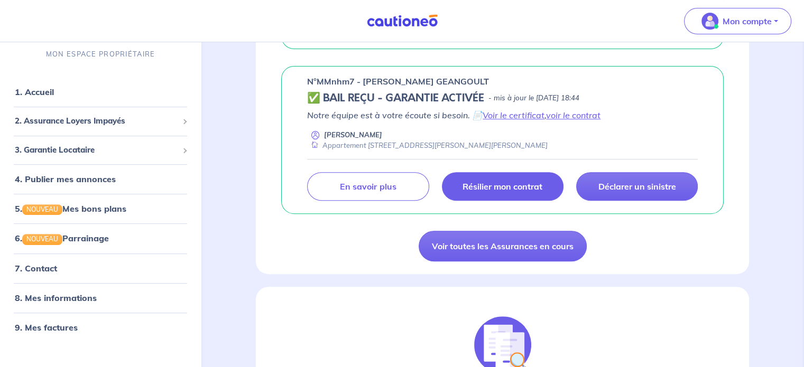
click at [502, 183] on p "Résilier mon contrat" at bounding box center [503, 186] width 80 height 11
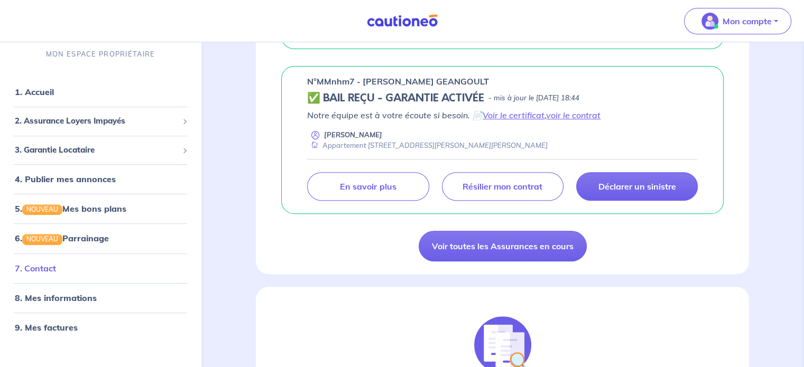
click at [30, 264] on link "7. Contact" at bounding box center [35, 268] width 41 height 11
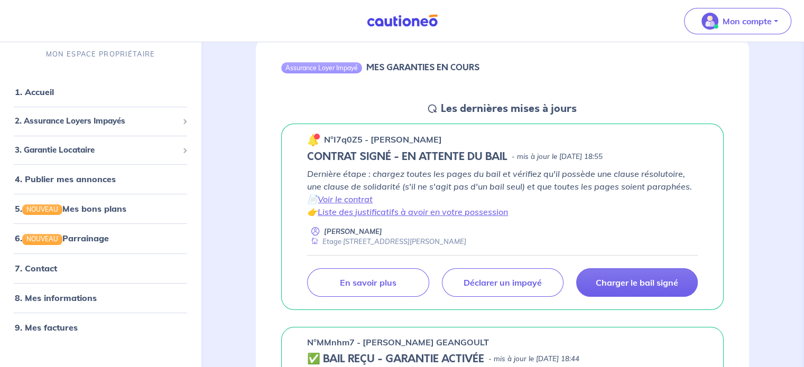
scroll to position [211, 0]
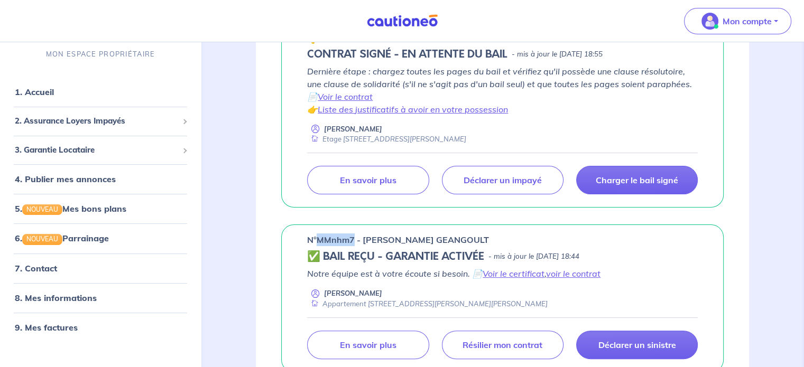
drag, startPoint x: 353, startPoint y: 243, endPoint x: 319, endPoint y: 240, distance: 33.5
click at [319, 240] on p "n°MMnhm7 - [PERSON_NAME] GEANGOULT" at bounding box center [398, 240] width 182 height 13
copy p "MMnhm7"
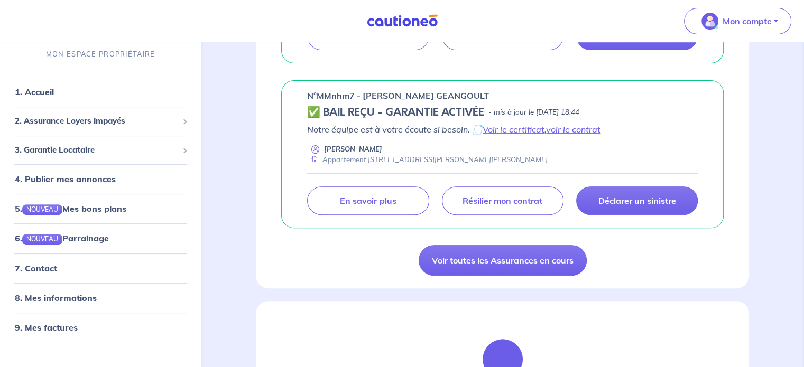
scroll to position [357, 0]
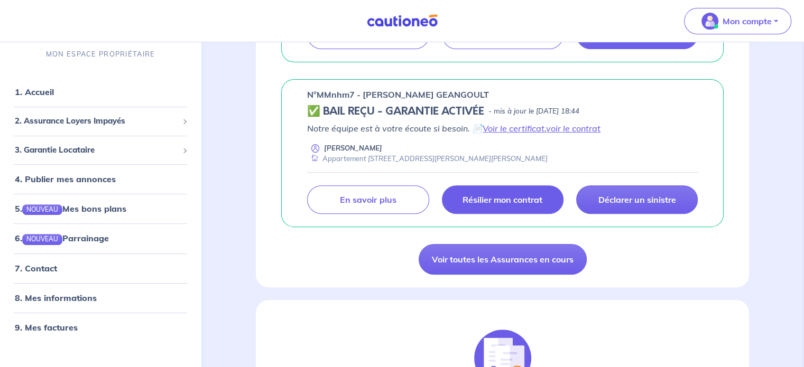
click at [538, 198] on p "Résilier mon contrat" at bounding box center [503, 200] width 80 height 11
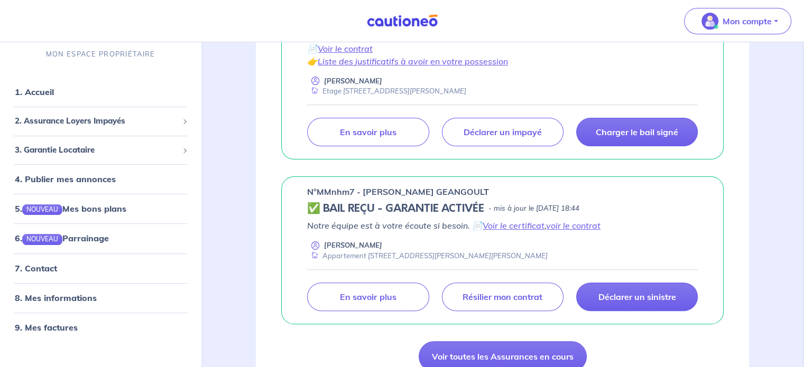
scroll to position [322, 0]
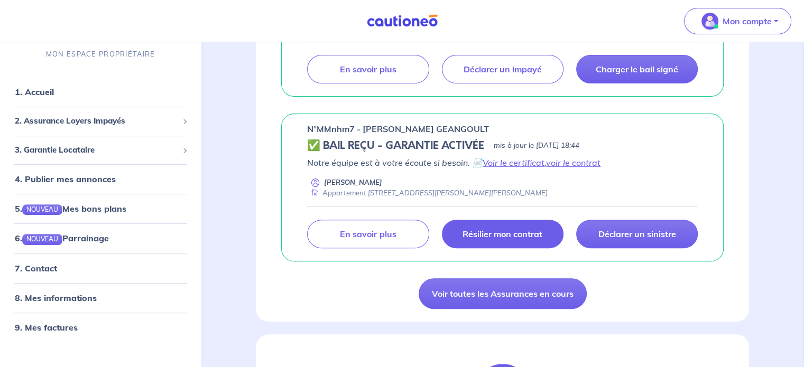
click at [520, 232] on p "Résilier mon contrat" at bounding box center [503, 234] width 80 height 11
